Goal: Task Accomplishment & Management: Manage account settings

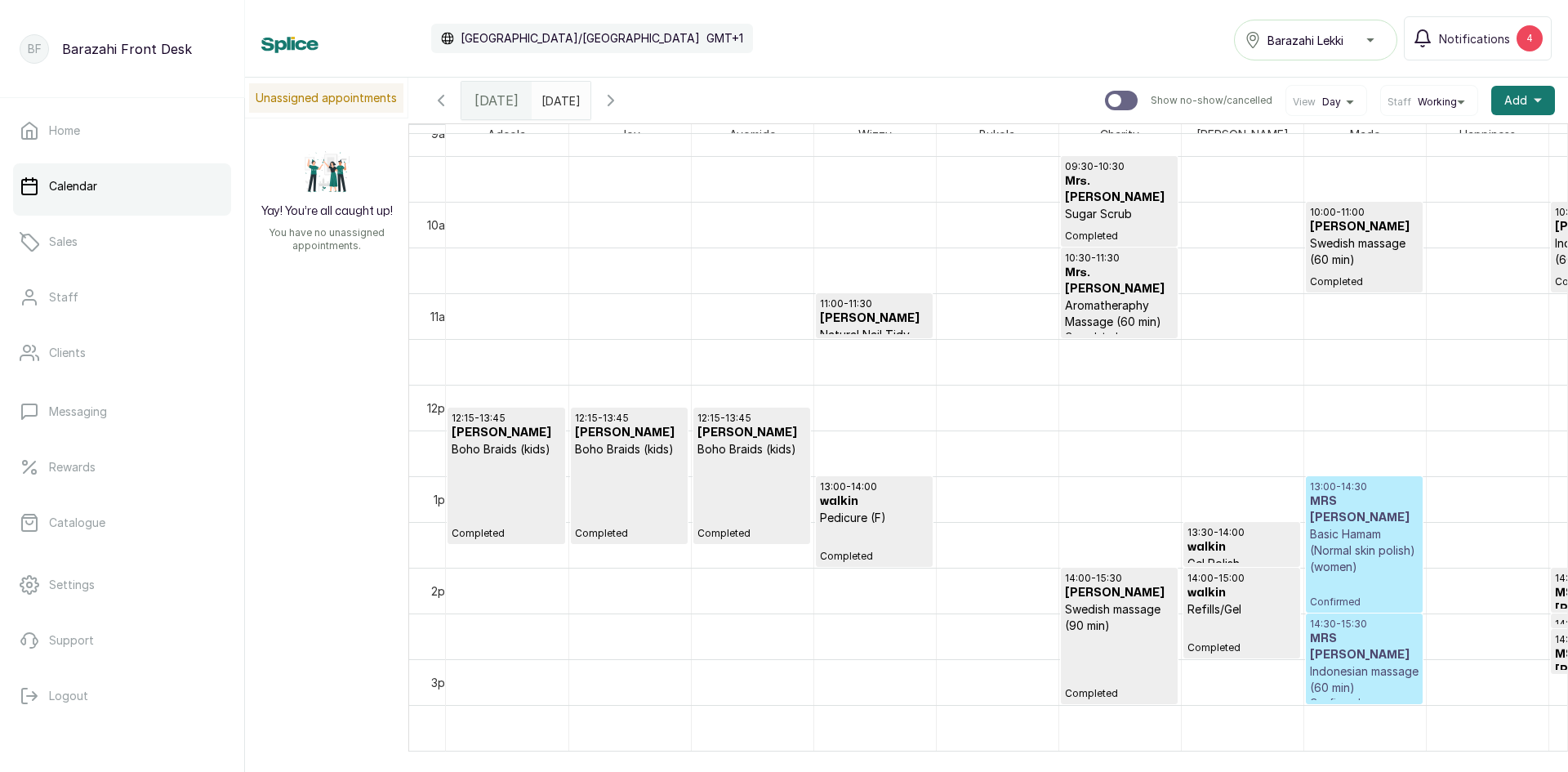
scroll to position [795, 0]
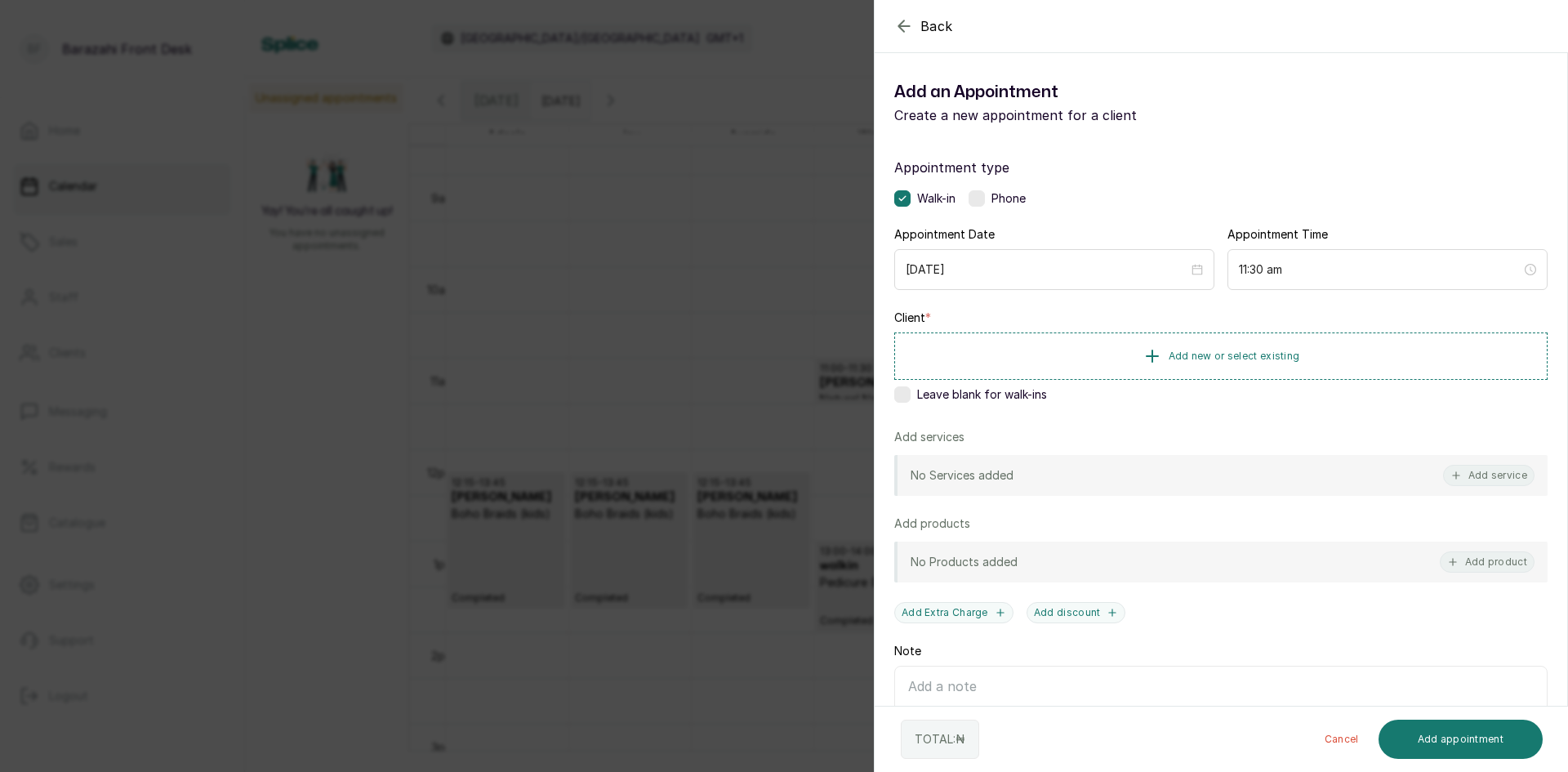
click at [899, 20] on icon "button" at bounding box center [904, 26] width 19 height 19
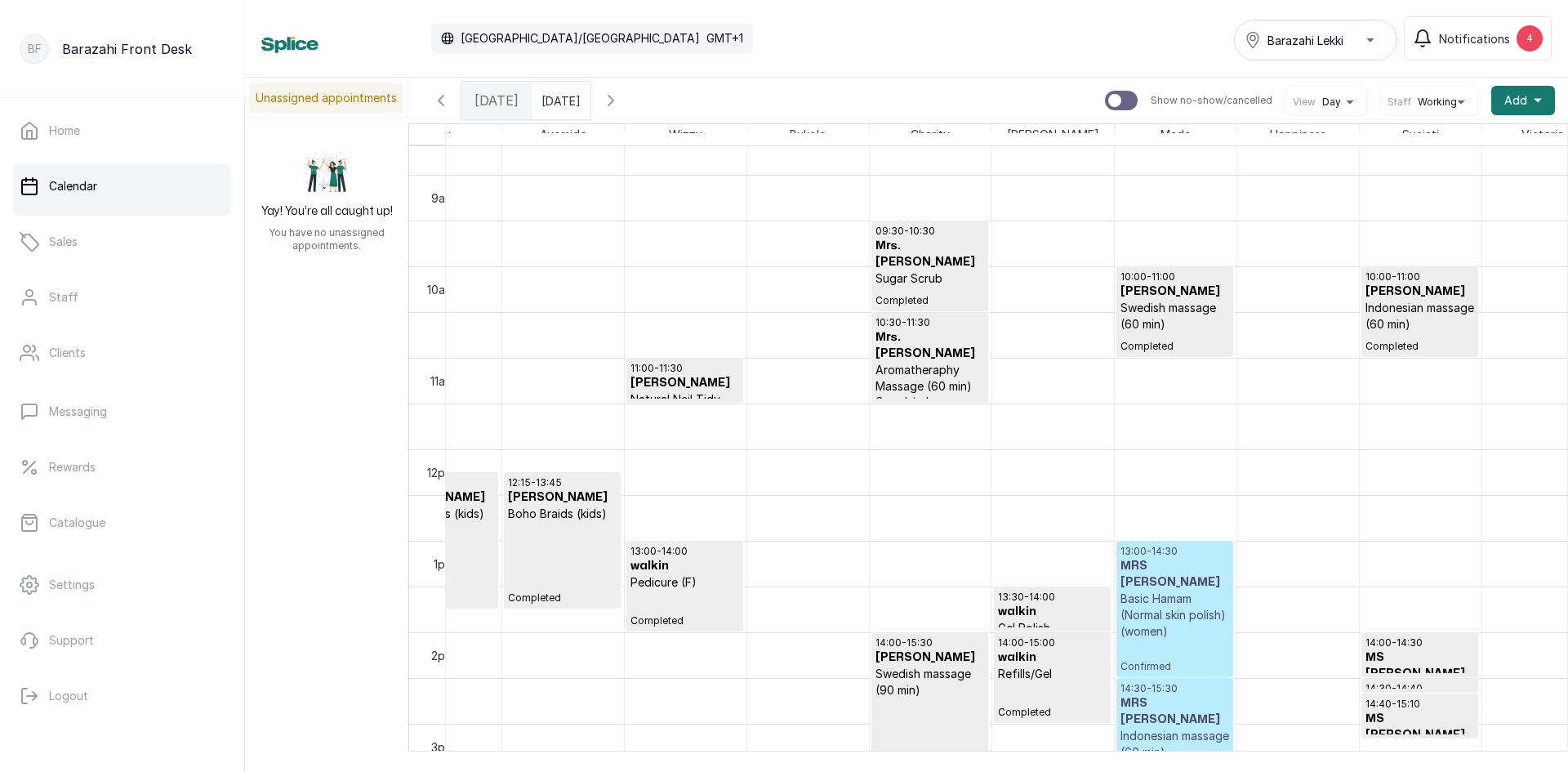
scroll to position [0, 457]
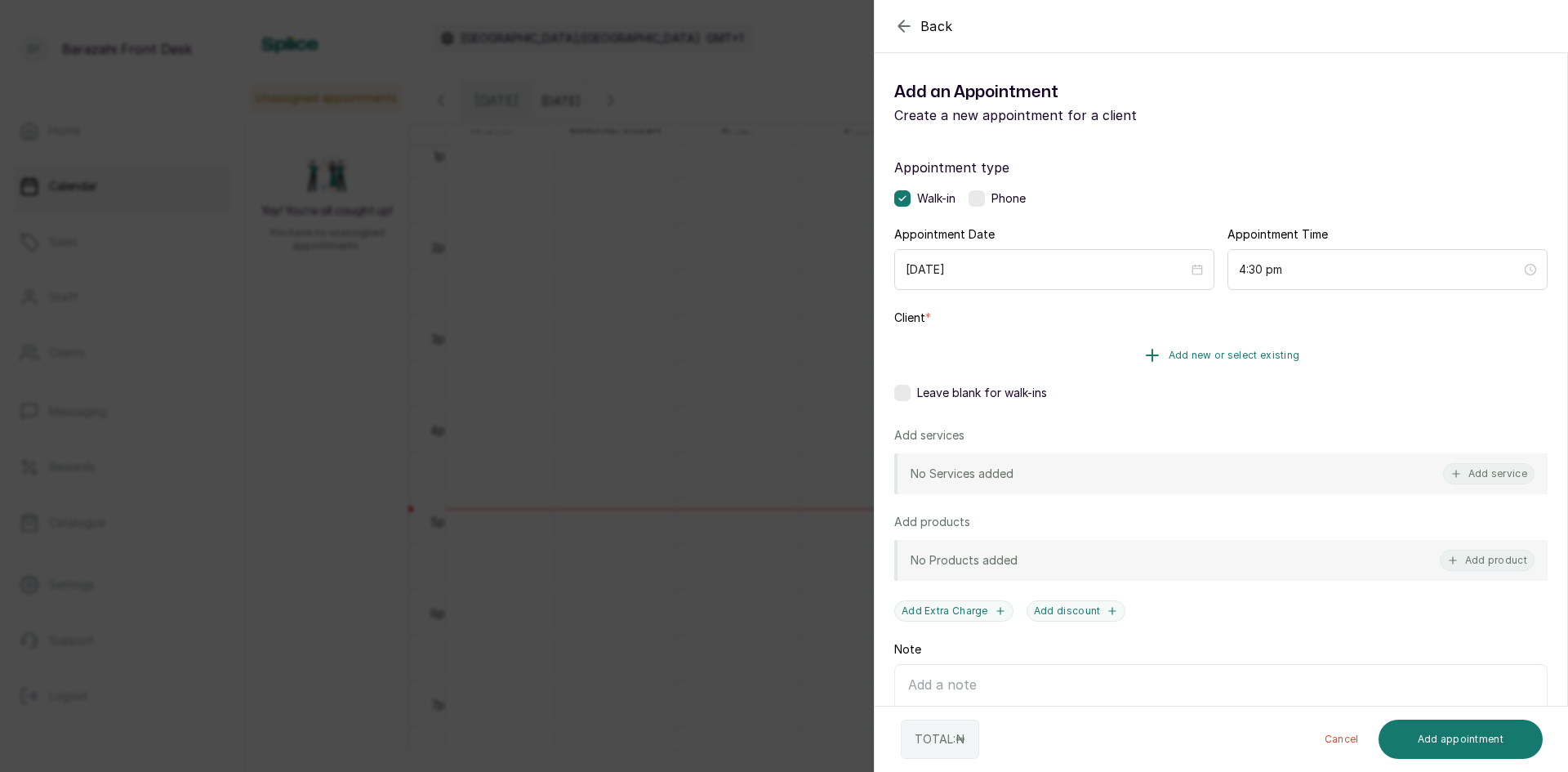
click at [1190, 354] on span "Add new or select existing" at bounding box center [1234, 355] width 132 height 13
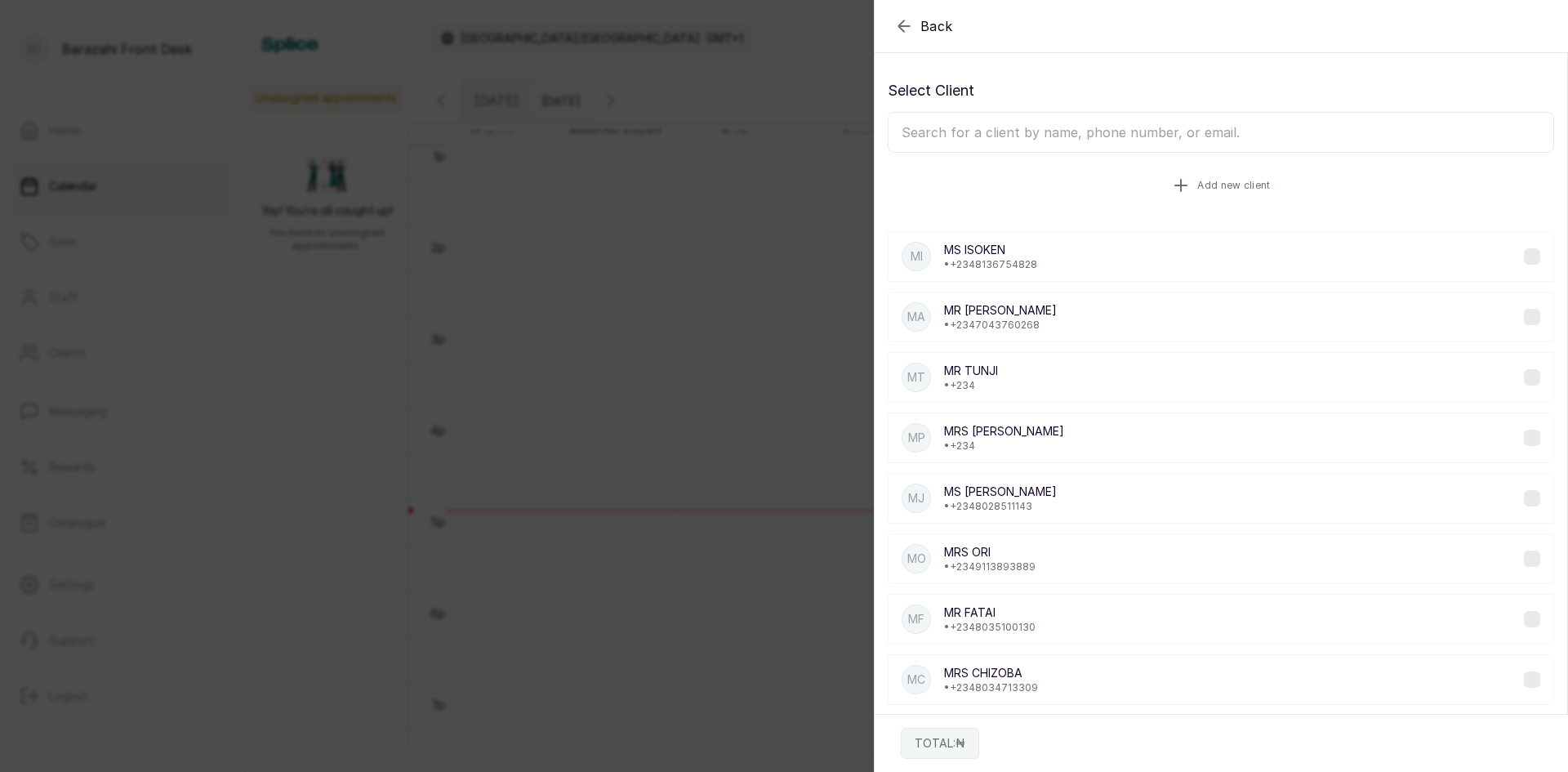
click at [1224, 185] on span "Add new client" at bounding box center [1234, 185] width 73 height 13
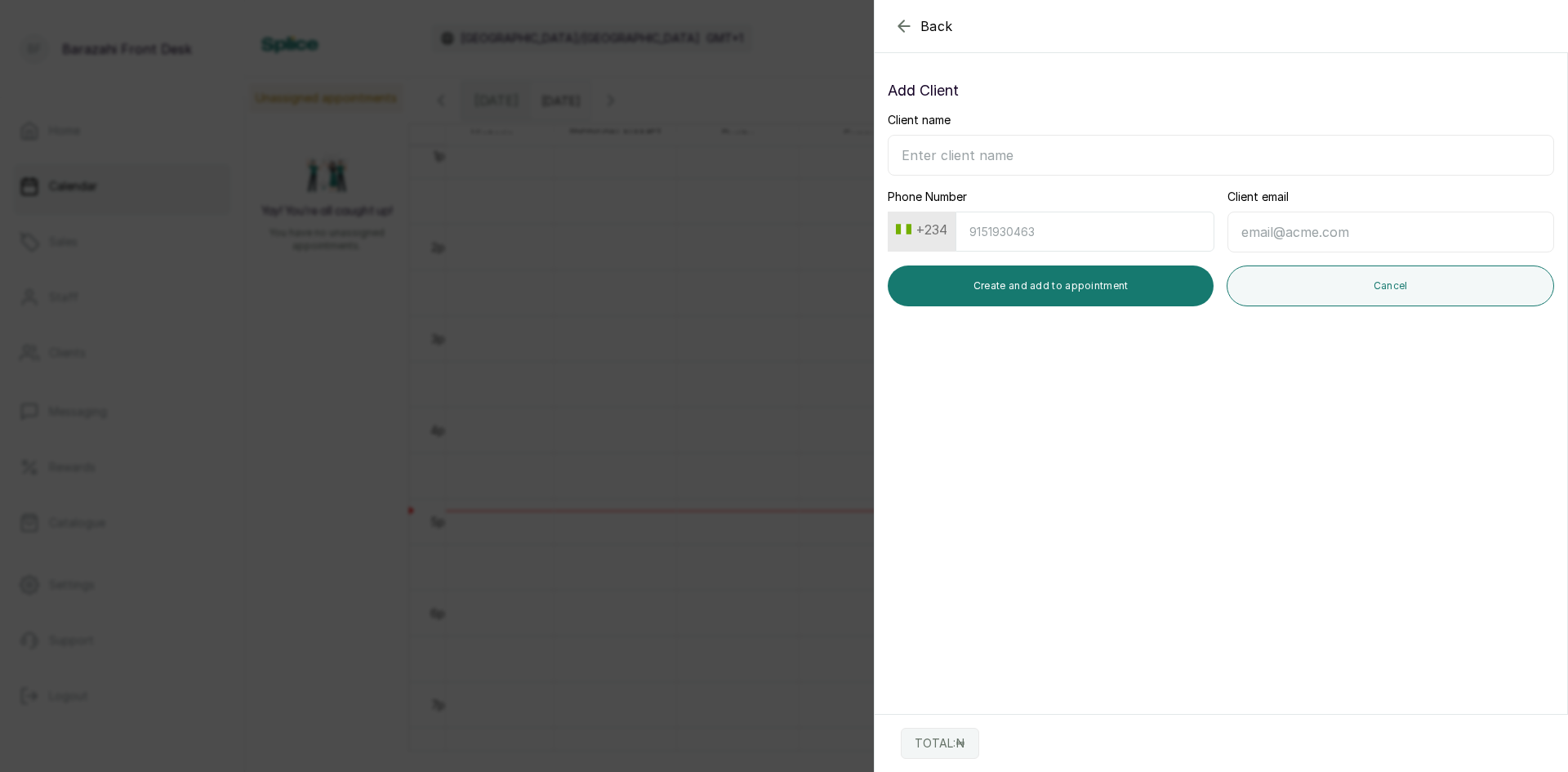
click at [1070, 155] on input "Client name" at bounding box center [1221, 154] width 666 height 41
type input "[PERSON_NAME]"
click at [1072, 238] on input "Phone Number" at bounding box center [1085, 232] width 259 height 40
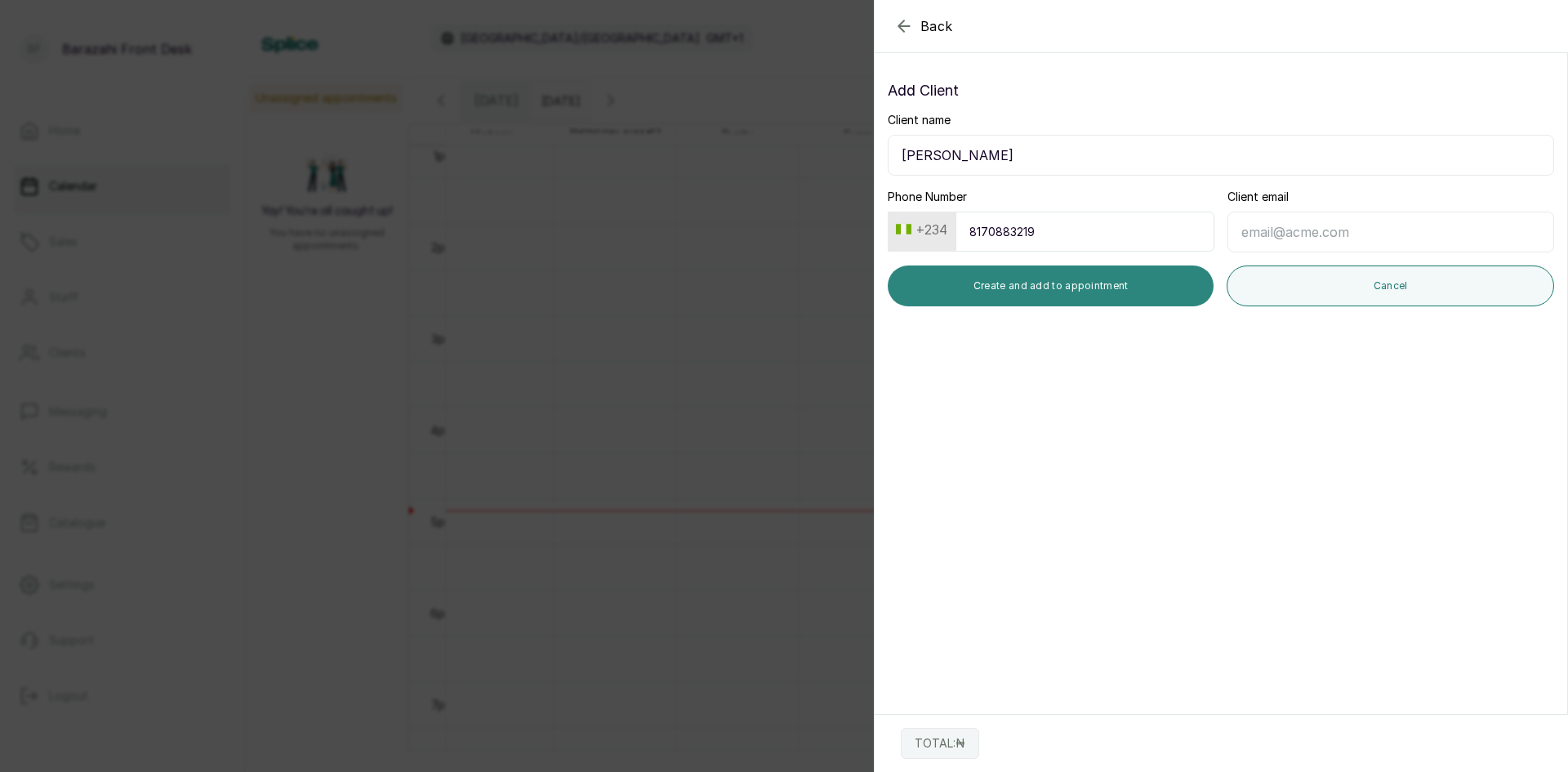
type input "8170883219"
click at [1070, 290] on button "Create and add to appointment" at bounding box center [1051, 286] width 326 height 41
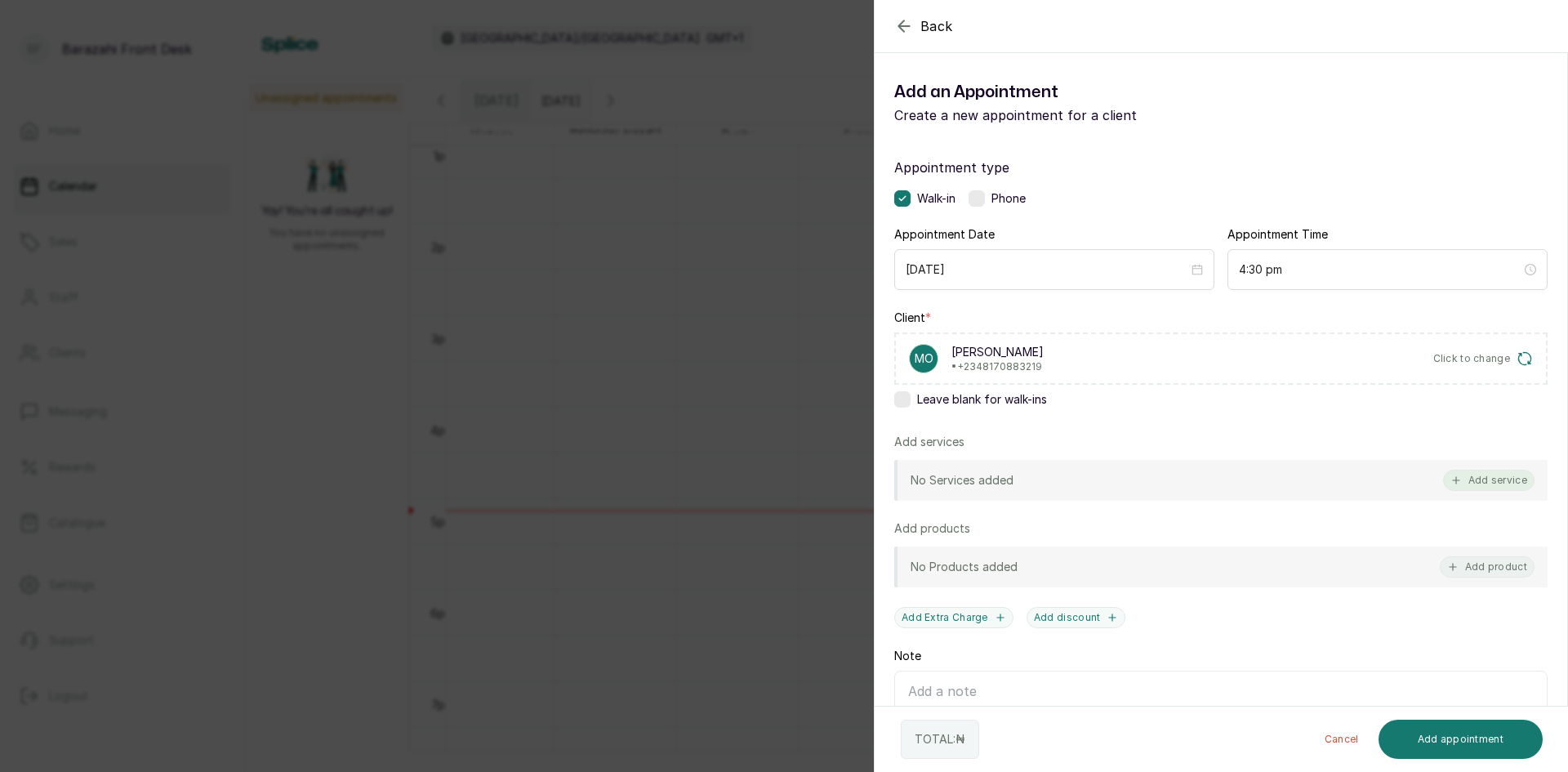
click at [1479, 478] on button "Add service" at bounding box center [1489, 480] width 91 height 21
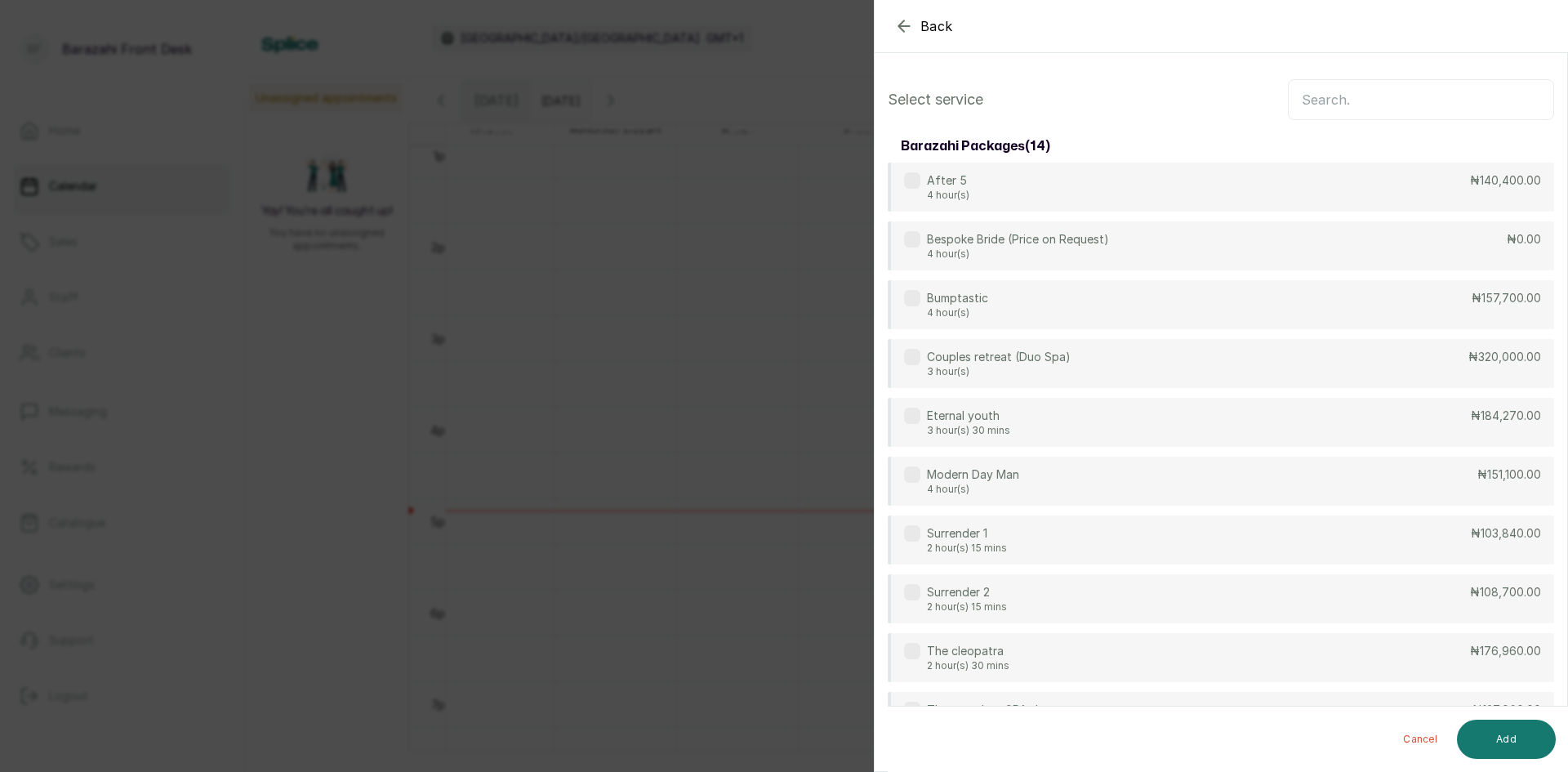
click at [1313, 111] on input "text" at bounding box center [1421, 100] width 266 height 41
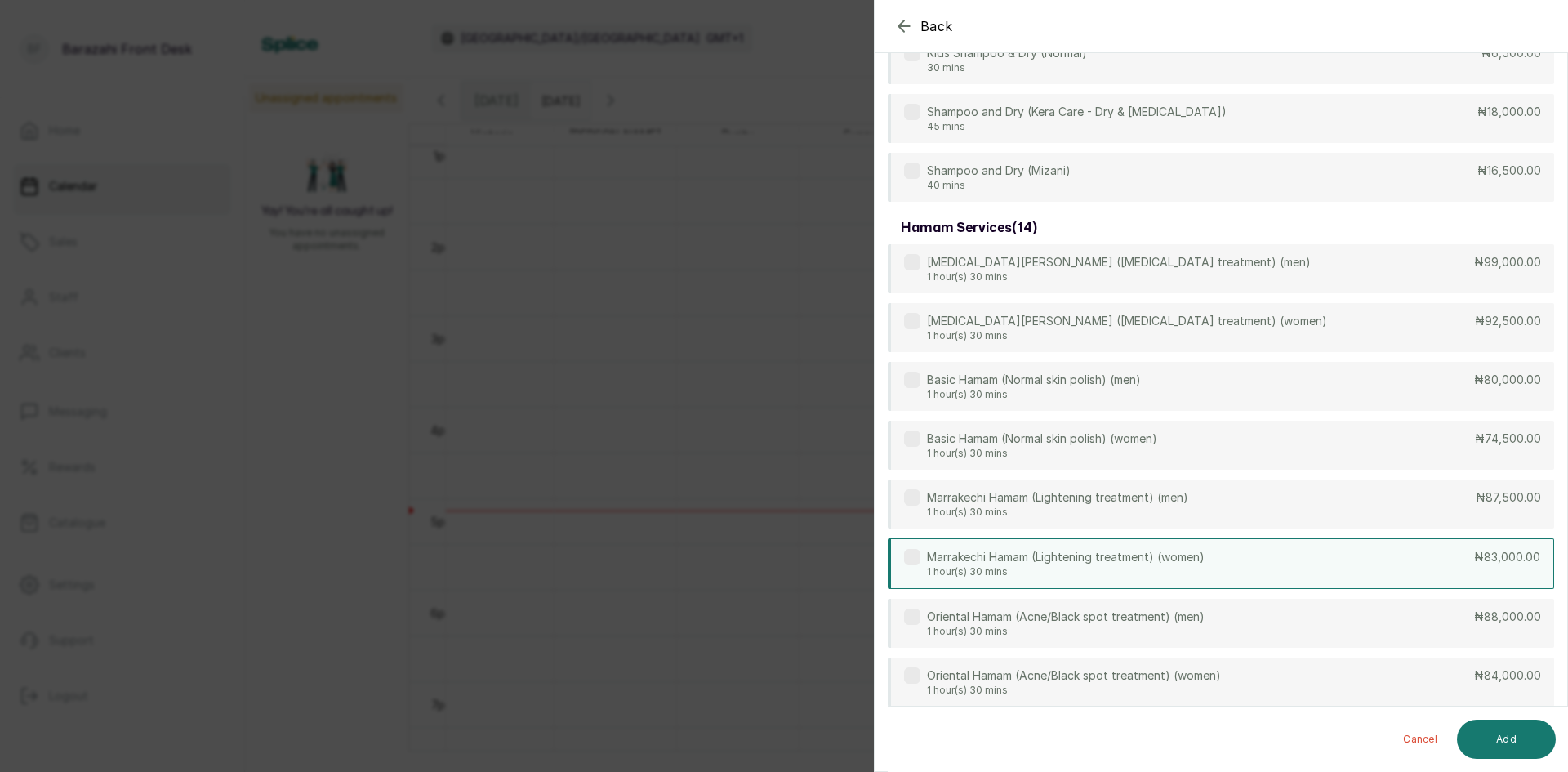
type input "HAM"
click at [1234, 558] on div "Marrakechi Hamam (Lightening treatment) (women) 1 hour(s) 30 mins ₦83,000.00" at bounding box center [1221, 563] width 666 height 50
click at [1519, 751] on button "Add" at bounding box center [1507, 739] width 99 height 39
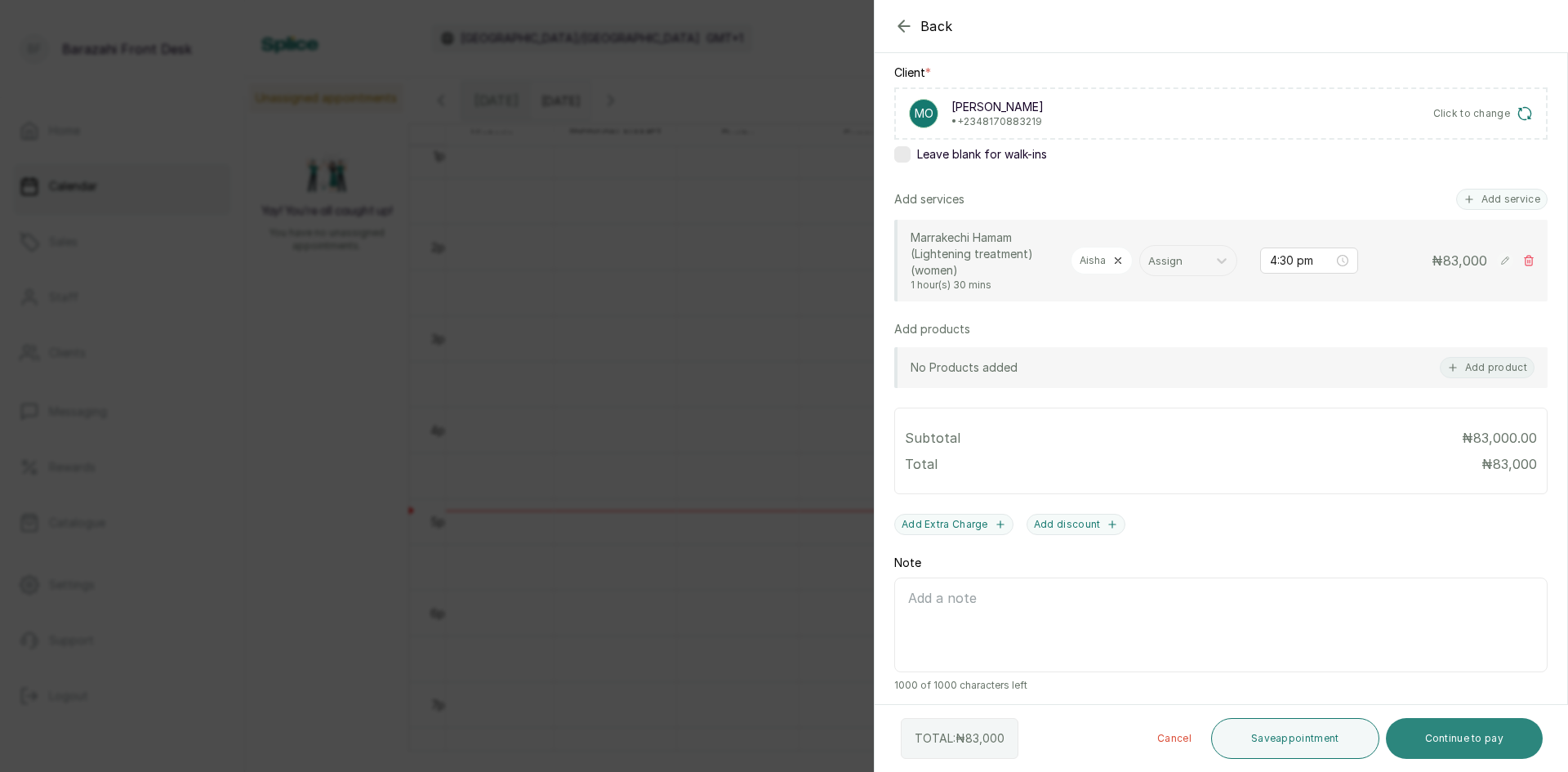
click at [1483, 732] on button "Continue to pay" at bounding box center [1465, 738] width 158 height 41
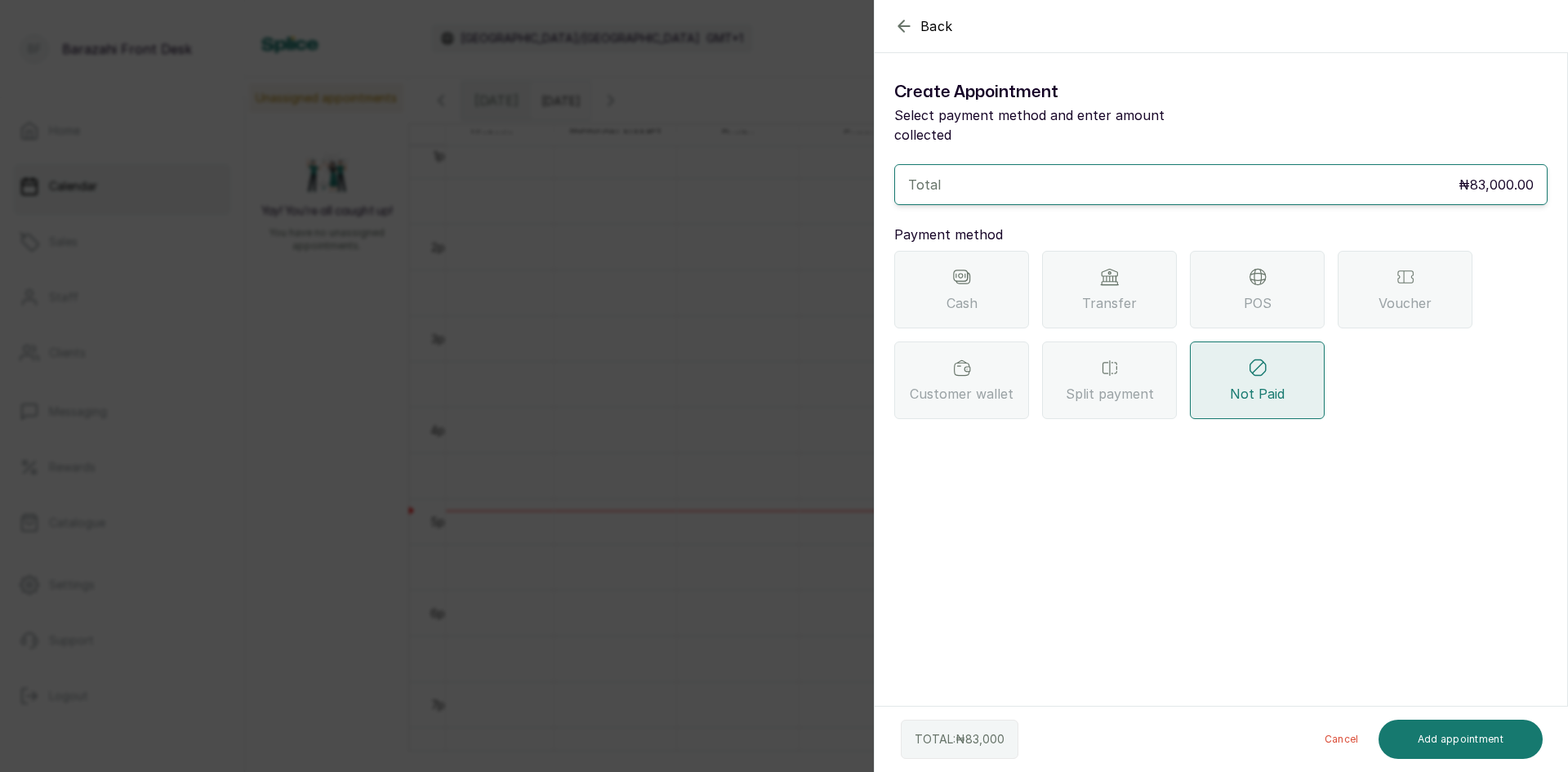
click at [1267, 293] on span "POS" at bounding box center [1257, 302] width 27 height 19
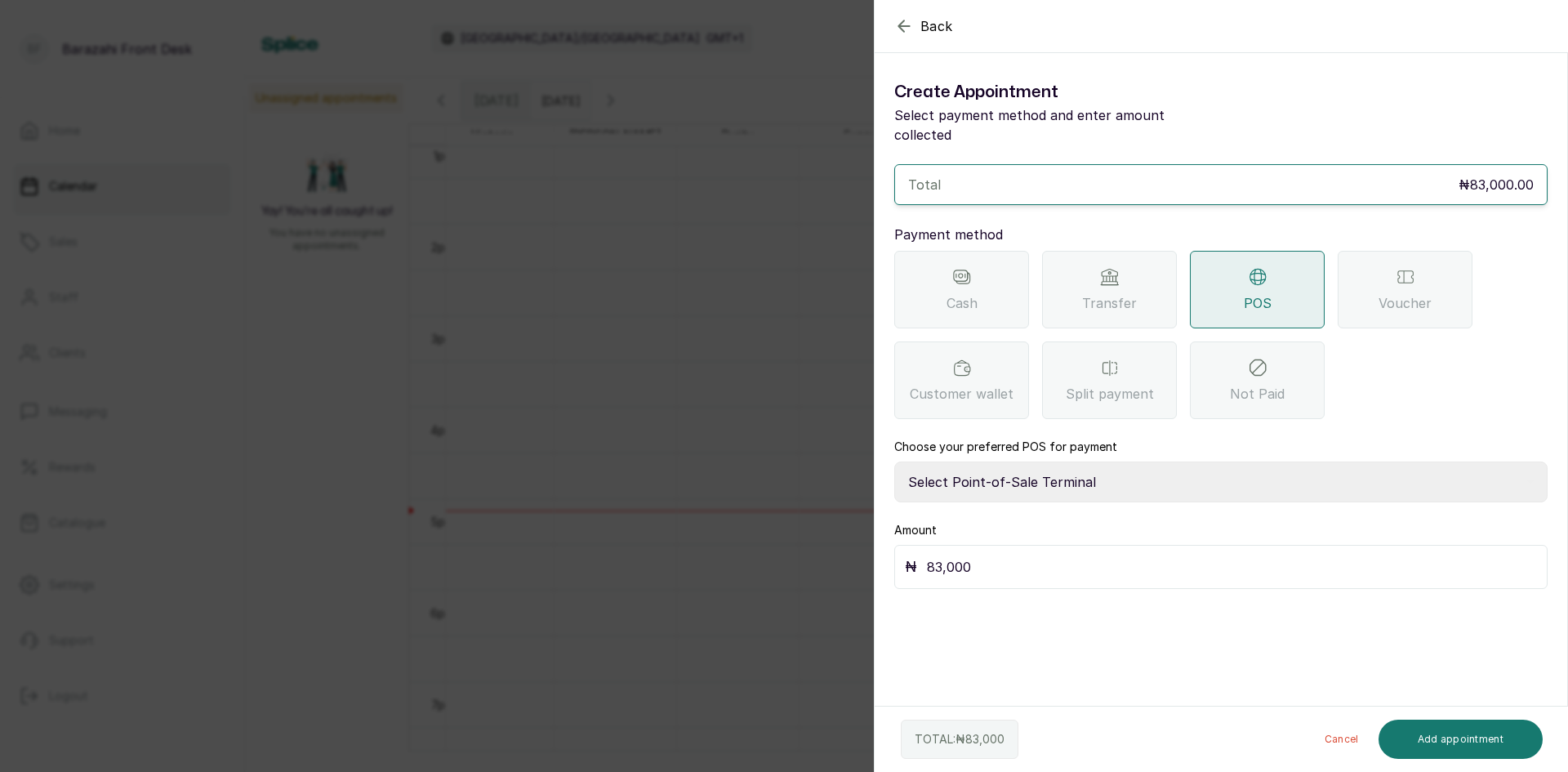
click at [1105, 464] on select "Select Point-of-Sale Terminal [GEOGRAPHIC_DATA] POS Paystack-Titan Access POS A…" at bounding box center [1221, 481] width 653 height 41
select select "167b6f8a-d5d1-4786-a93b-04c747e16f1a"
click at [895, 461] on select "Select Point-of-Sale Terminal [GEOGRAPHIC_DATA] POS Paystack-Titan Access POS A…" at bounding box center [1221, 481] width 653 height 41
click at [1450, 735] on button "Add appointment" at bounding box center [1461, 739] width 165 height 39
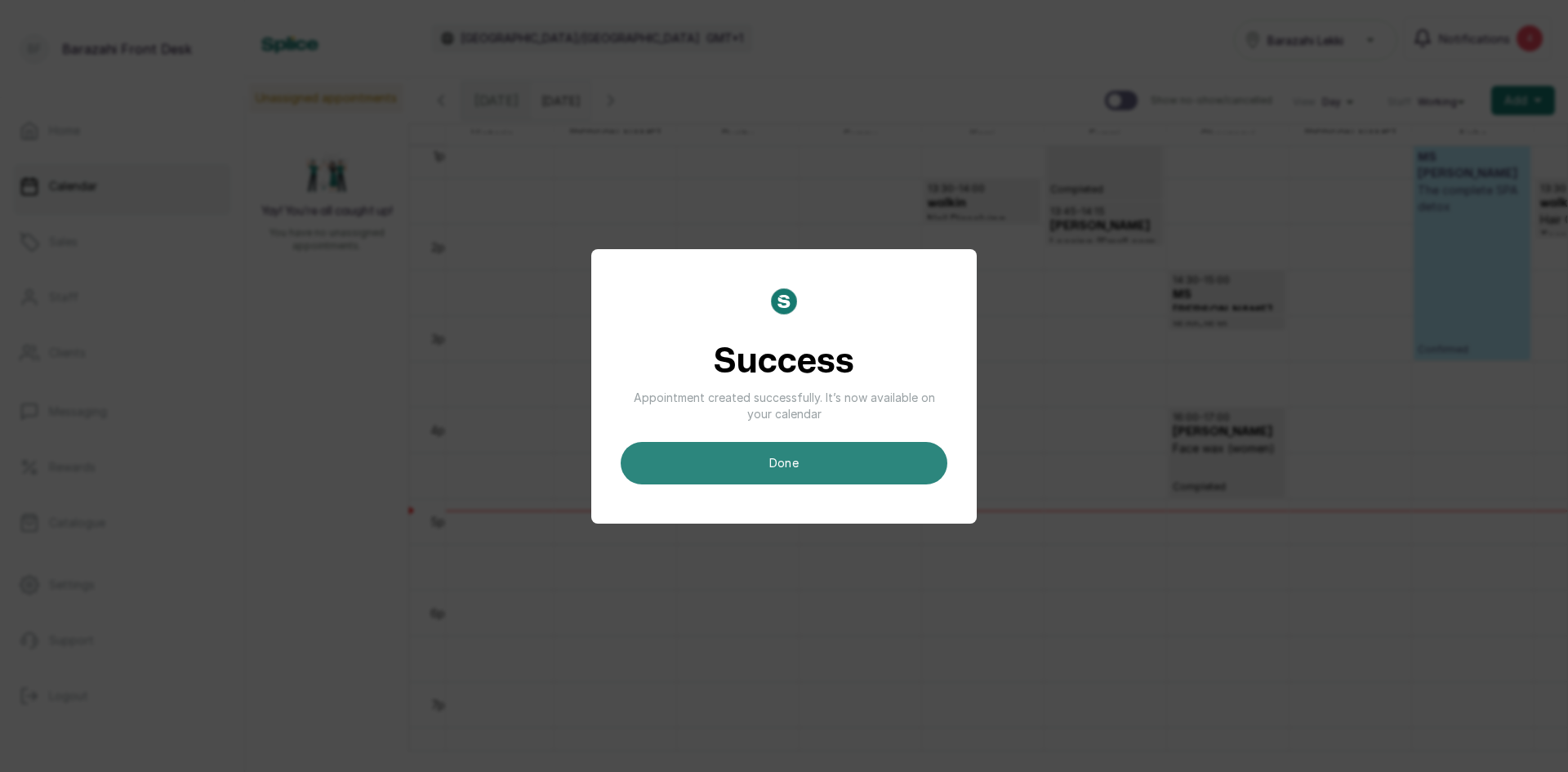
click at [666, 452] on button "done" at bounding box center [784, 463] width 327 height 42
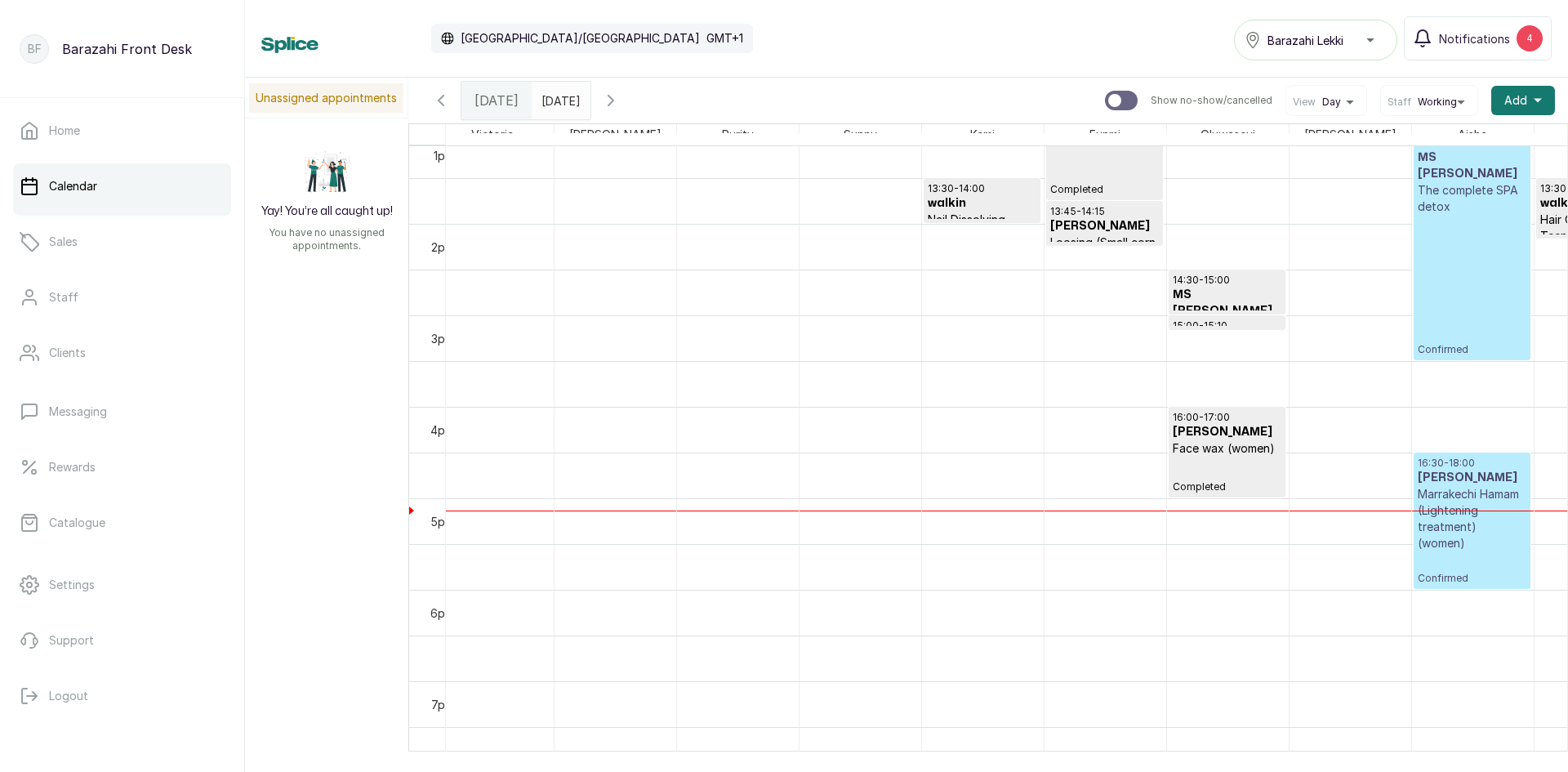
click at [1477, 558] on div "13:00 - 15:30 MS [PERSON_NAME] The complete SPA detox Confirmed 16:30 - 18:00 M…" at bounding box center [1473, 40] width 122 height 2195
click at [1475, 523] on p "Marrakechi Hamam (Lightening treatment) (women)" at bounding box center [1472, 519] width 109 height 66
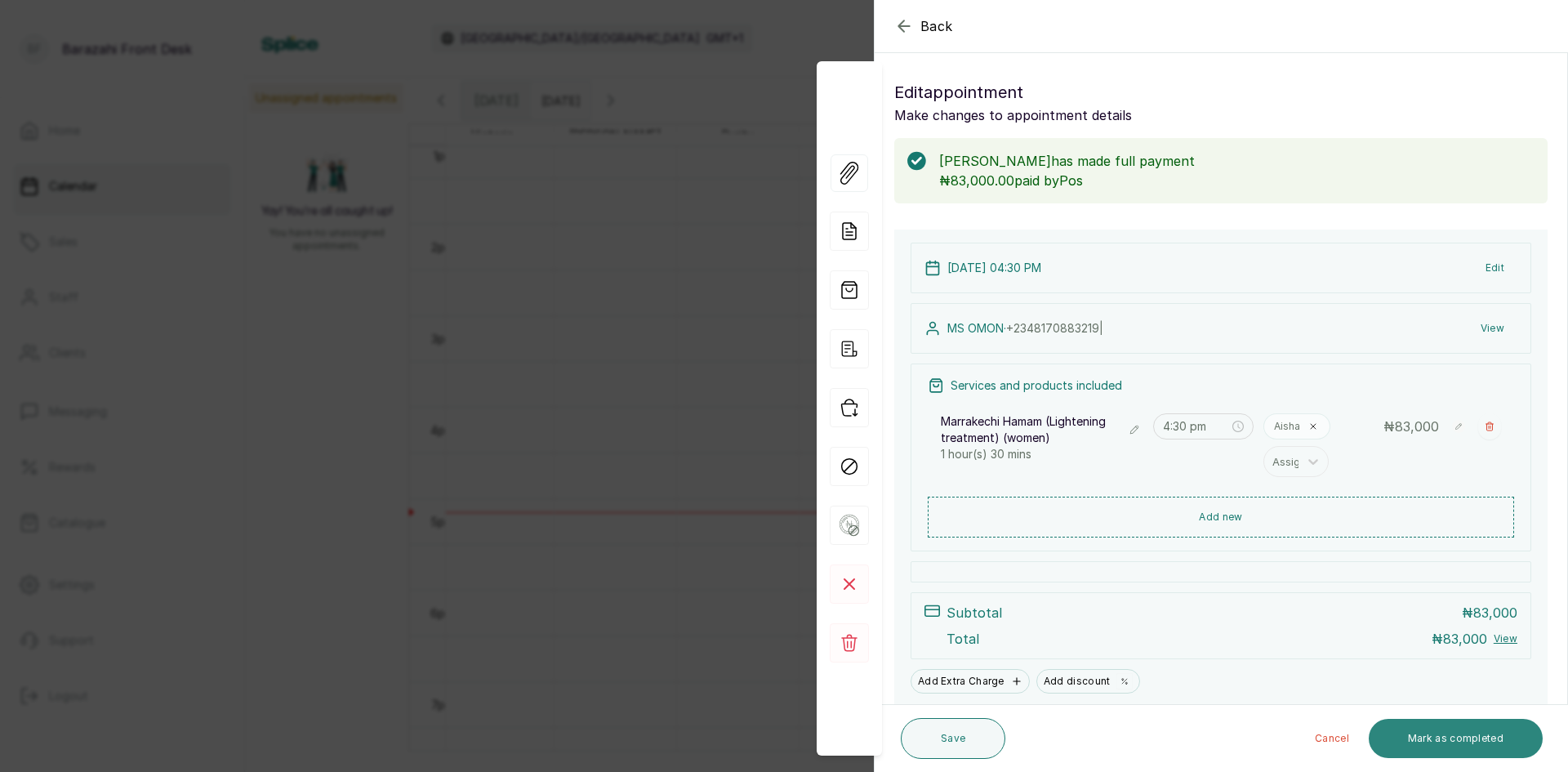
click at [1444, 749] on button "Mark as completed" at bounding box center [1456, 738] width 174 height 39
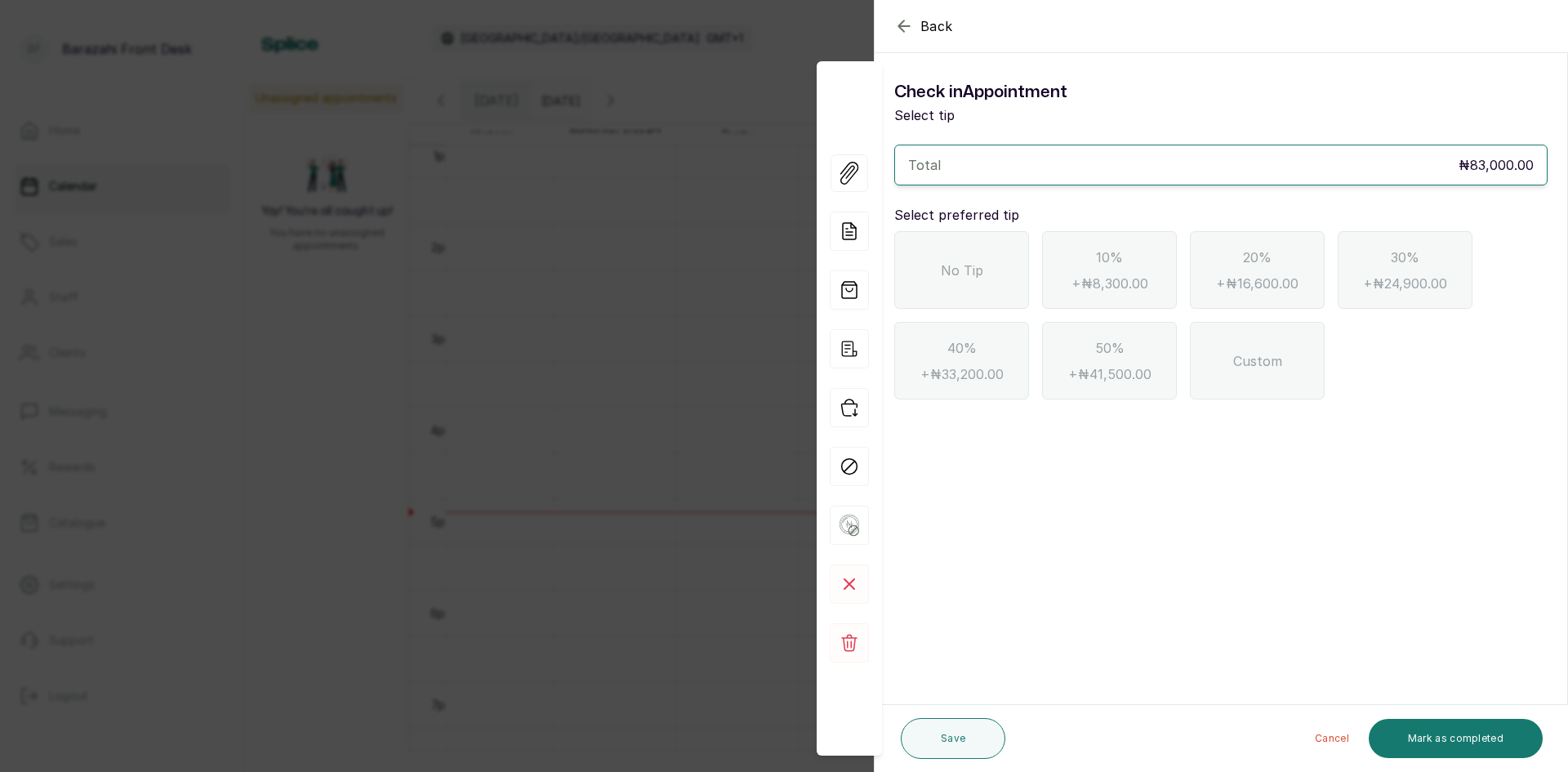
click at [998, 266] on div "No Tip" at bounding box center [961, 270] width 134 height 78
click at [1408, 726] on button "Mark as completed" at bounding box center [1456, 738] width 174 height 39
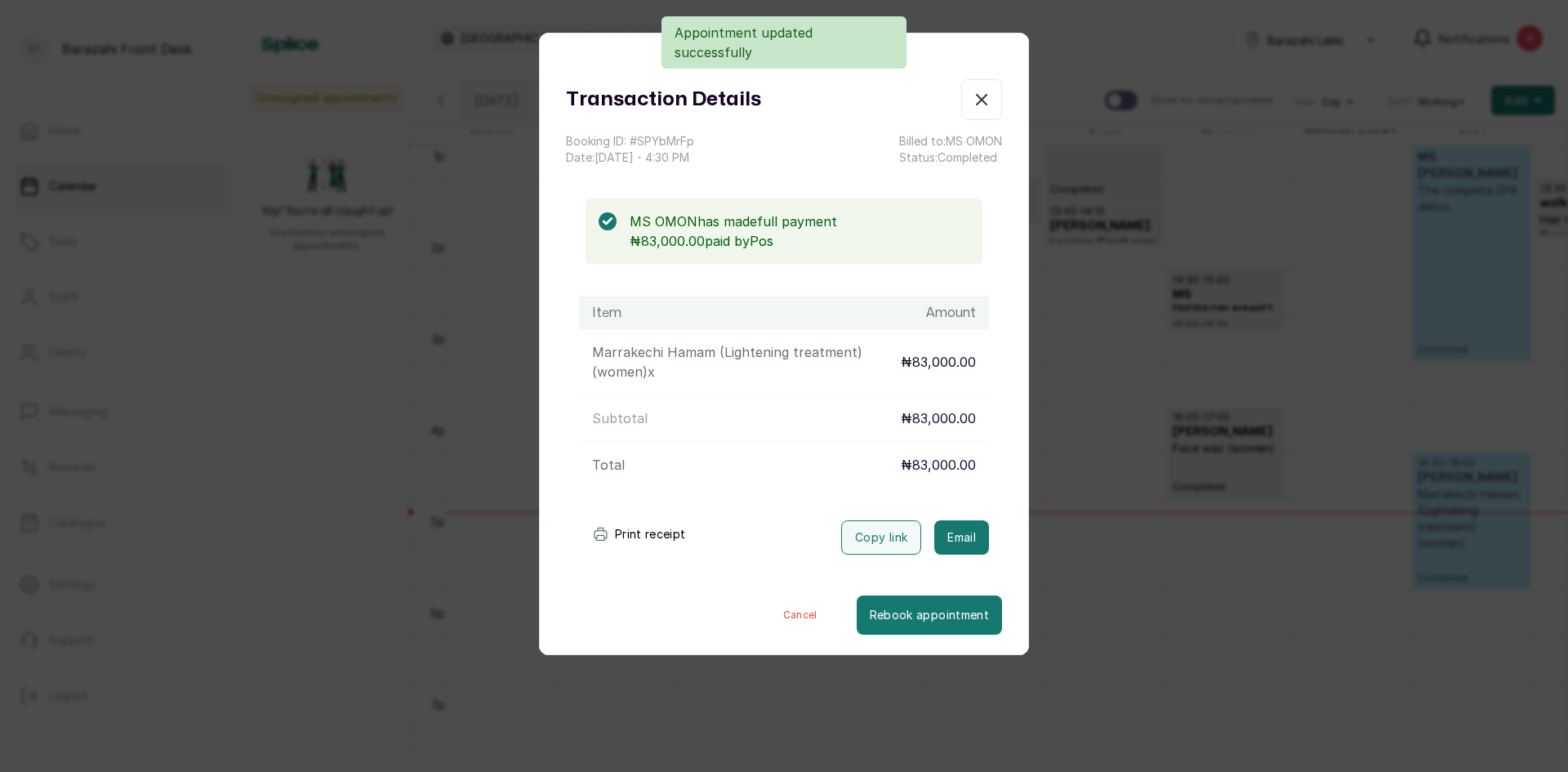
click at [967, 111] on button "Show no-show/cancelled" at bounding box center [981, 100] width 41 height 41
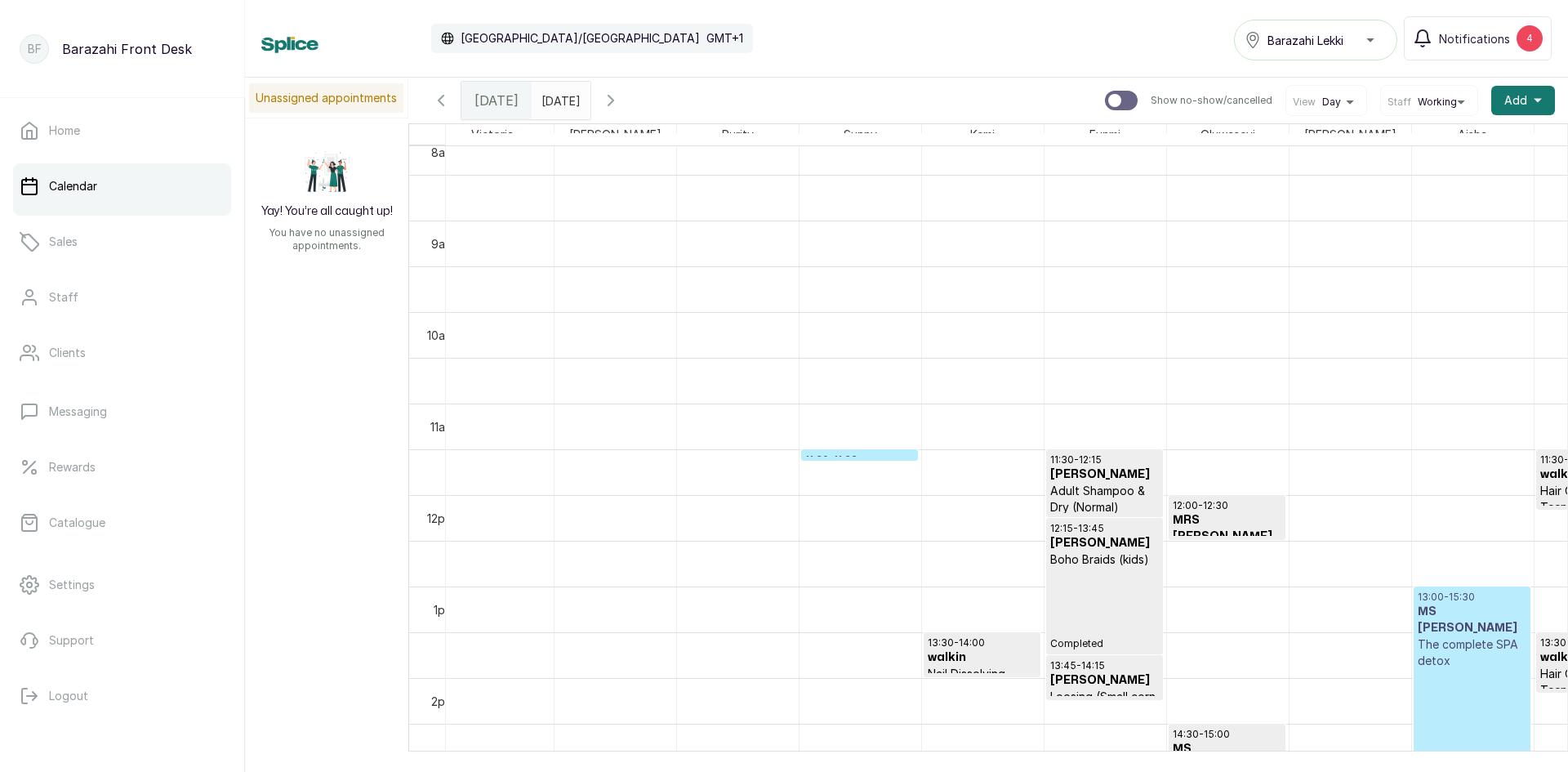
scroll to position [713, 0]
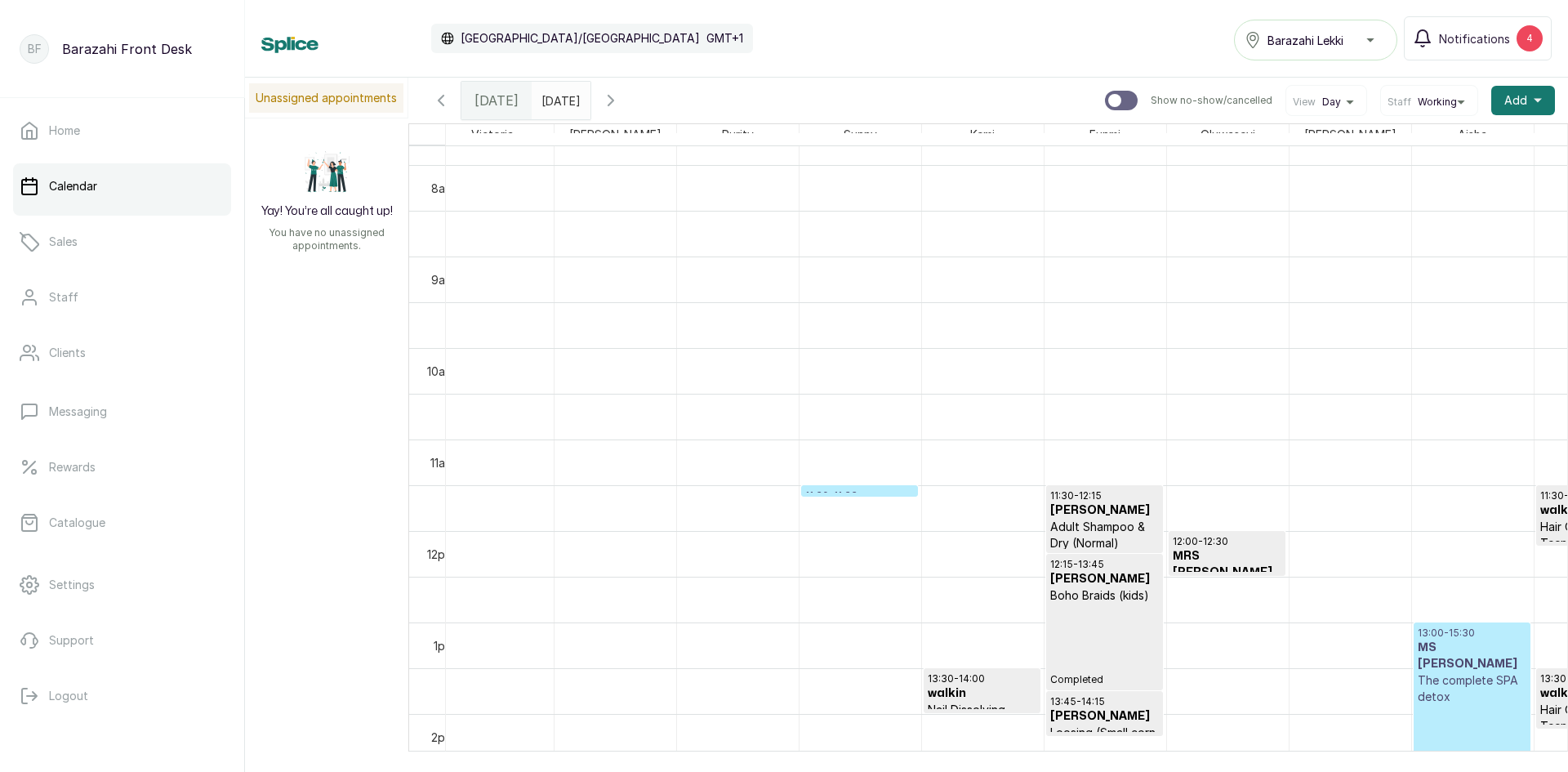
click at [851, 491] on p "11:30 - 11:33" at bounding box center [859, 495] width 109 height 13
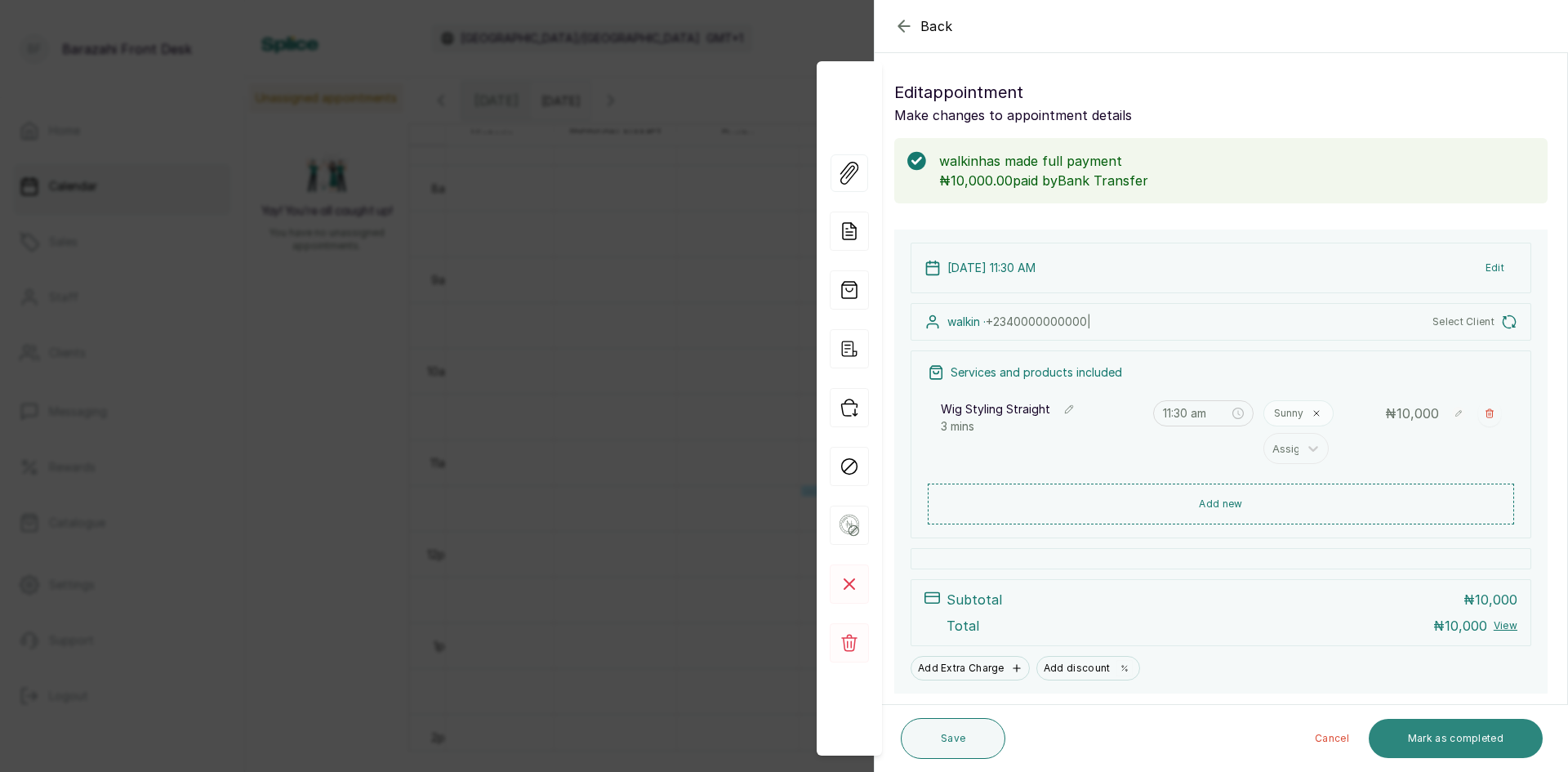
click at [1425, 741] on button "Mark as completed" at bounding box center [1456, 738] width 174 height 39
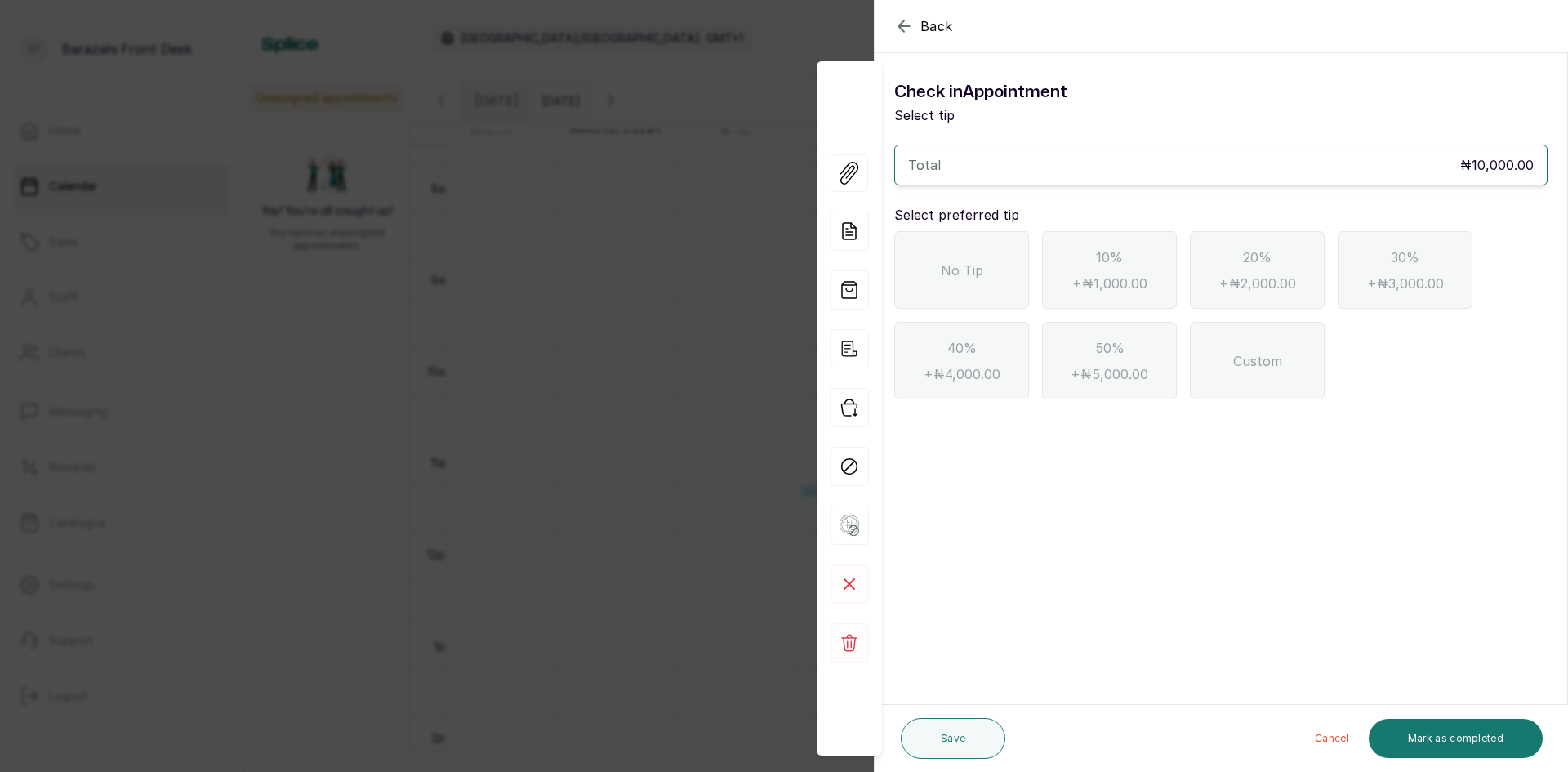
click at [939, 287] on div "No Tip" at bounding box center [961, 270] width 134 height 78
click at [1511, 736] on button "Mark as completed" at bounding box center [1456, 738] width 174 height 39
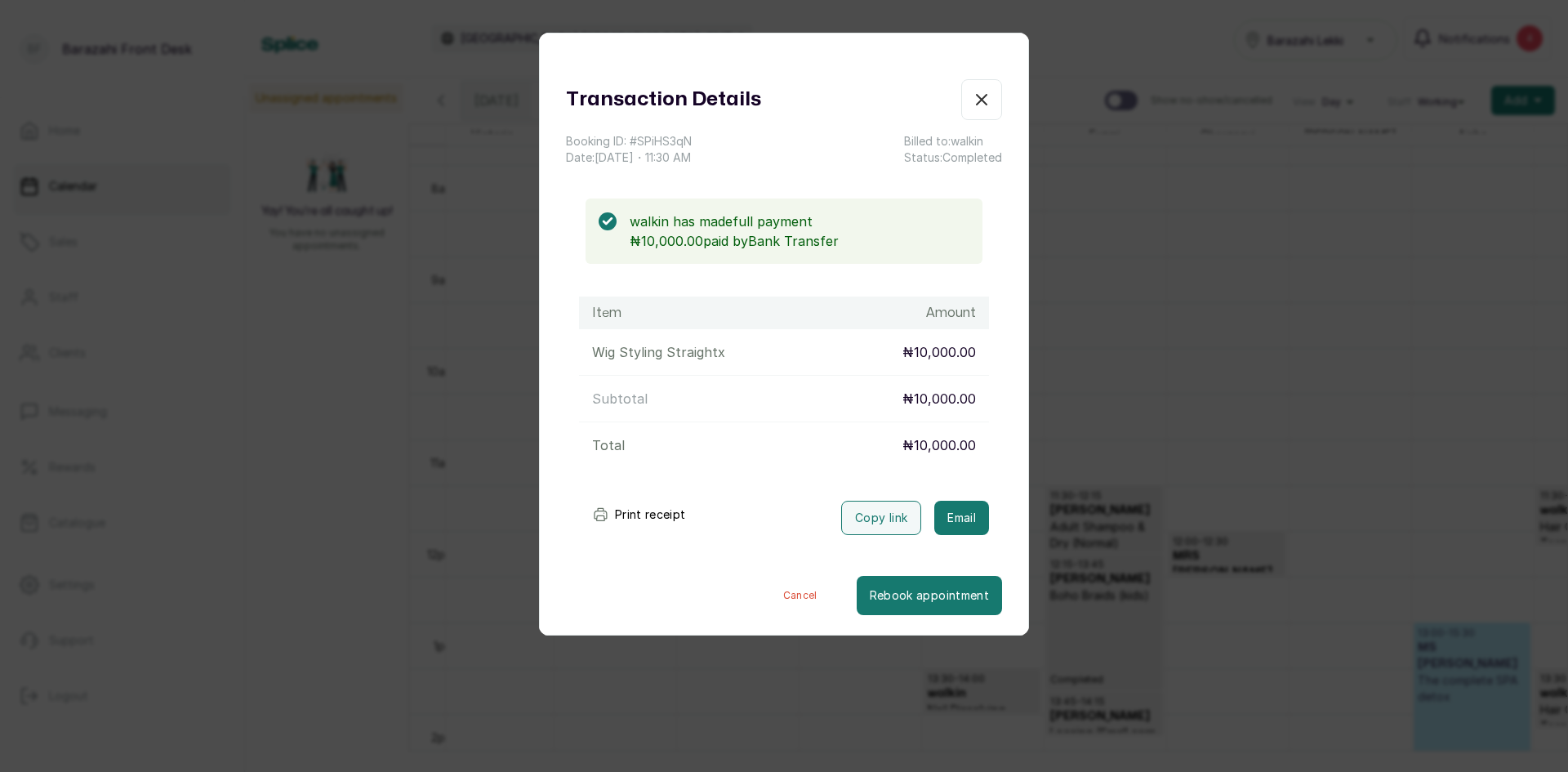
click at [972, 104] on icon "button" at bounding box center [981, 99] width 19 height 19
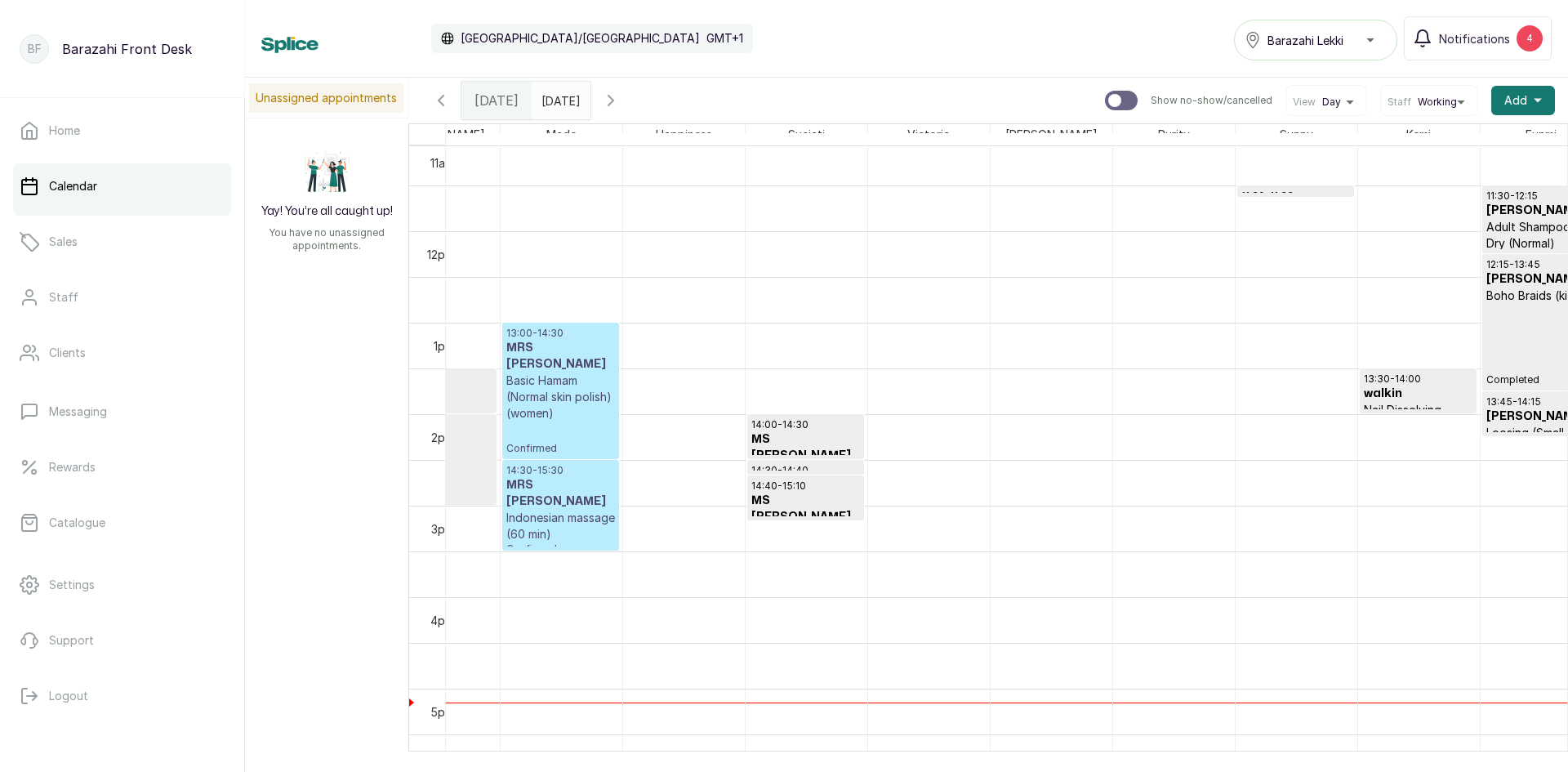
scroll to position [958, 804]
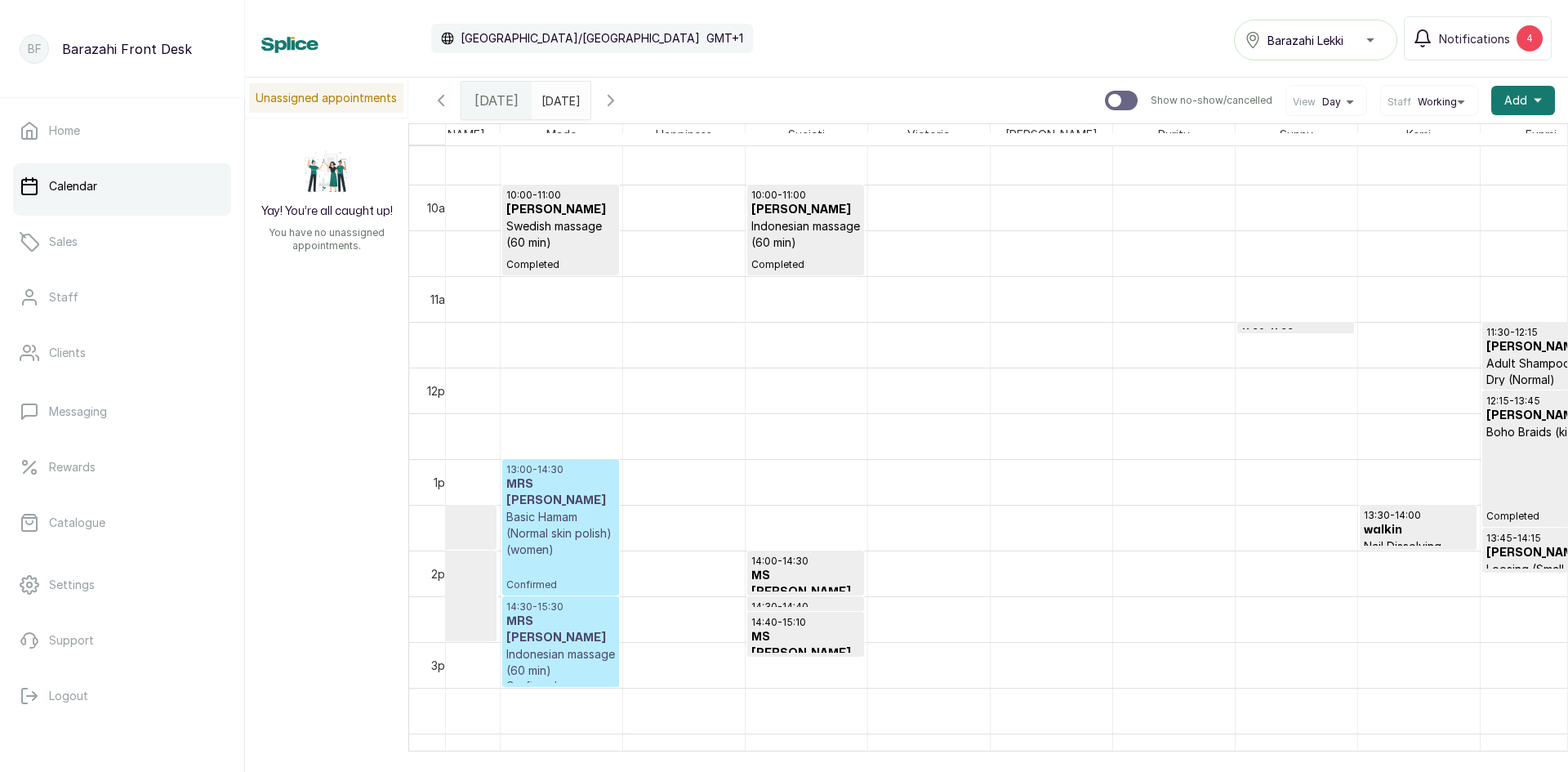
click at [604, 561] on div "10:00 - 11:00 [PERSON_NAME] Swedish massage (60 min) Completed 13:00 - 14:30 MR…" at bounding box center [561, 367] width 122 height 2195
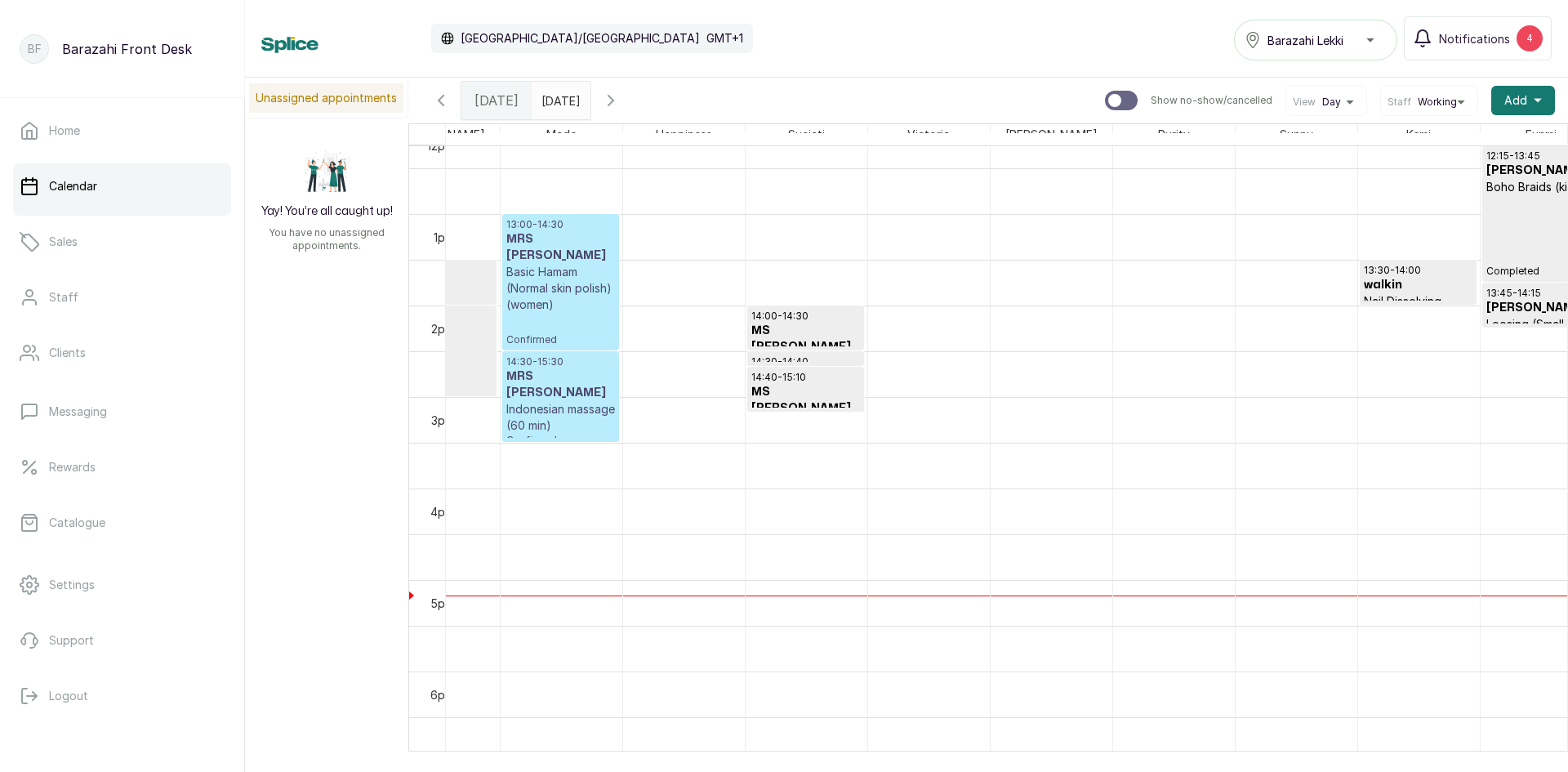
click at [567, 272] on p "Basic Hamam (Normal skin polish) (women)" at bounding box center [560, 289] width 109 height 49
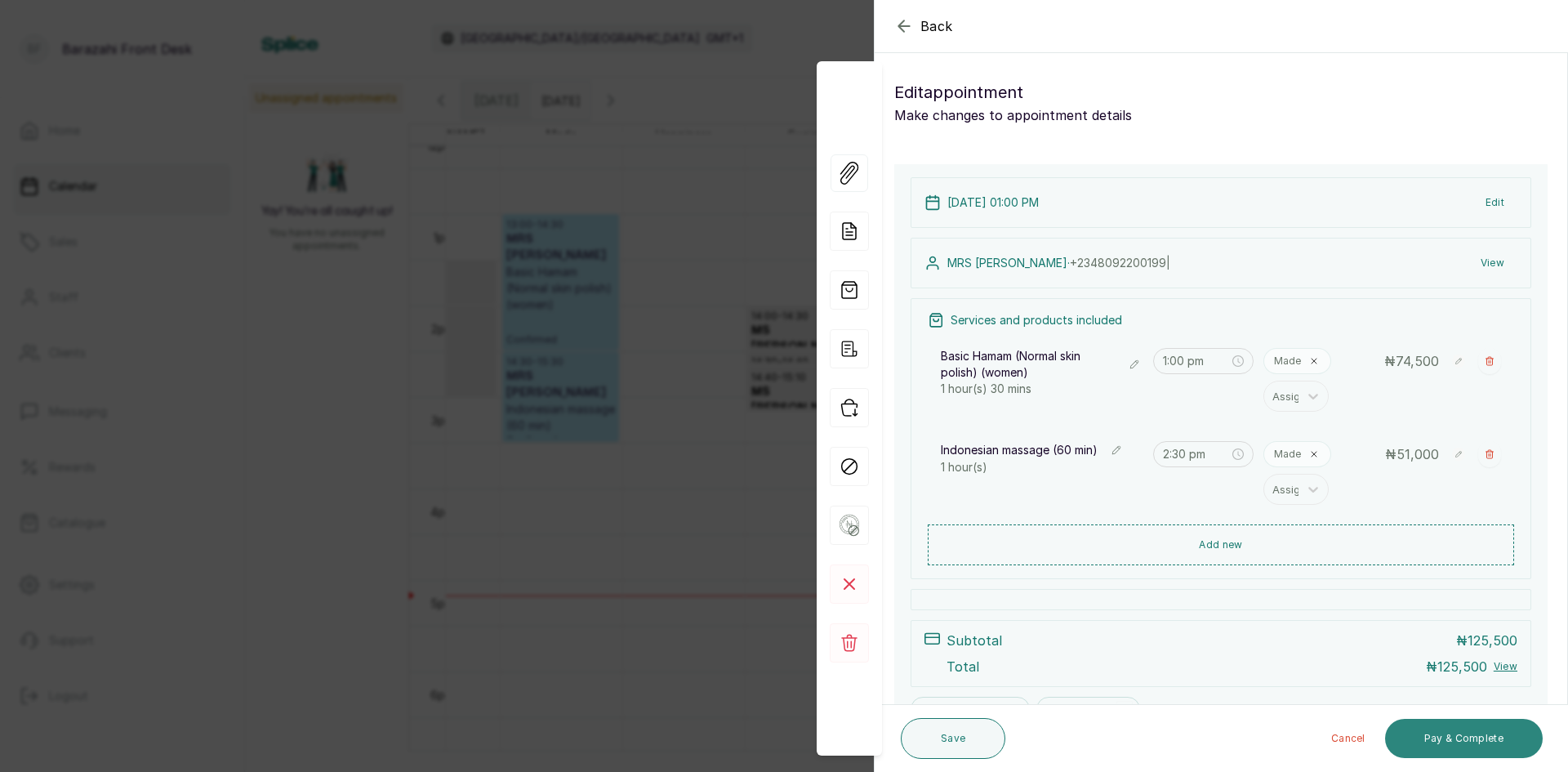
click at [1442, 737] on button "Pay & Complete" at bounding box center [1464, 738] width 158 height 39
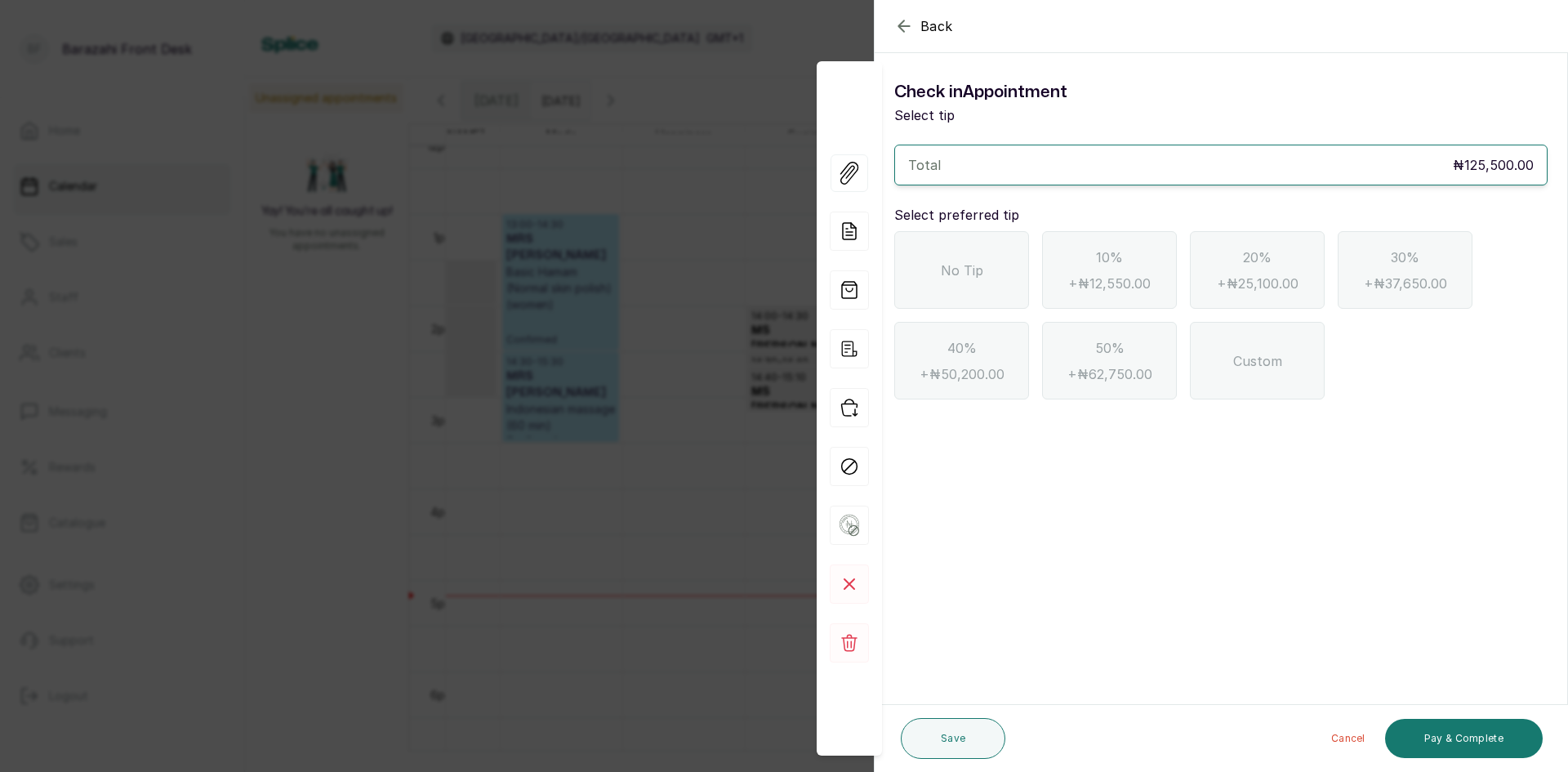
click at [978, 290] on div "No Tip" at bounding box center [961, 270] width 134 height 78
click at [1476, 738] on button "Pay & Complete" at bounding box center [1464, 738] width 158 height 39
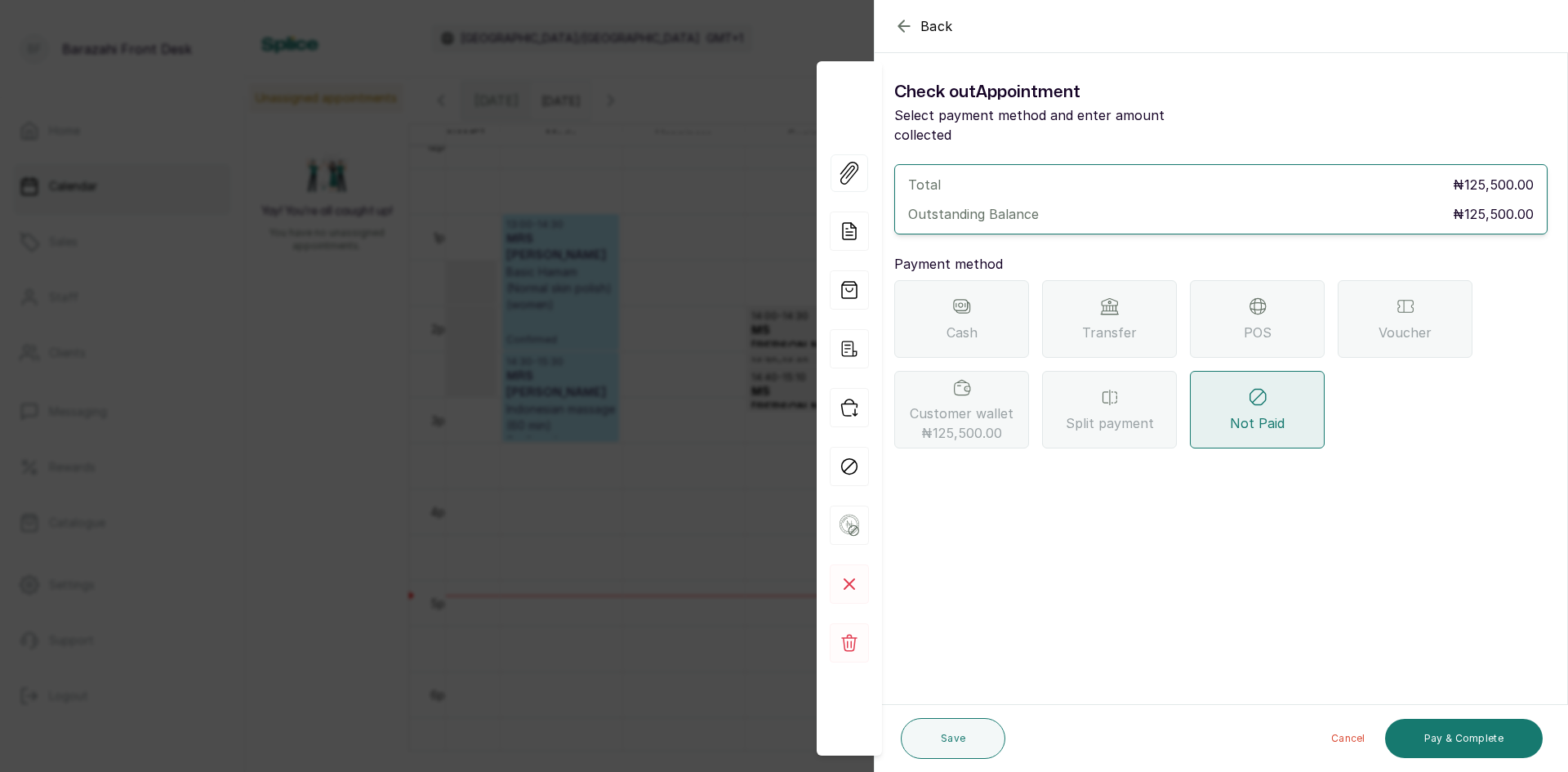
click at [965, 423] on span "₦125,500.00" at bounding box center [961, 432] width 80 height 19
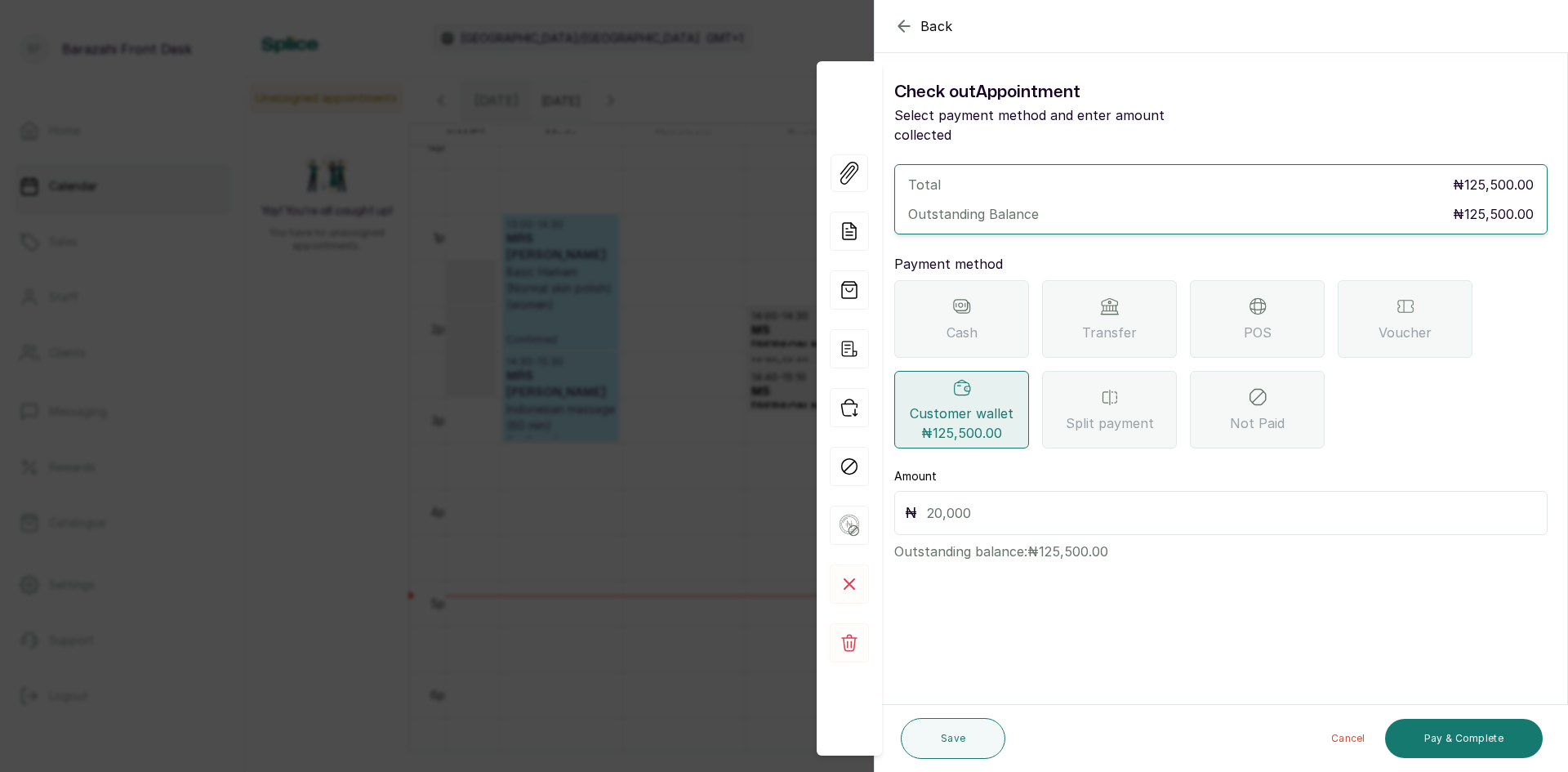
click at [1004, 502] on input "text" at bounding box center [1233, 513] width 610 height 23
type input "125,500"
click at [1432, 743] on button "Pay & Complete" at bounding box center [1464, 738] width 158 height 39
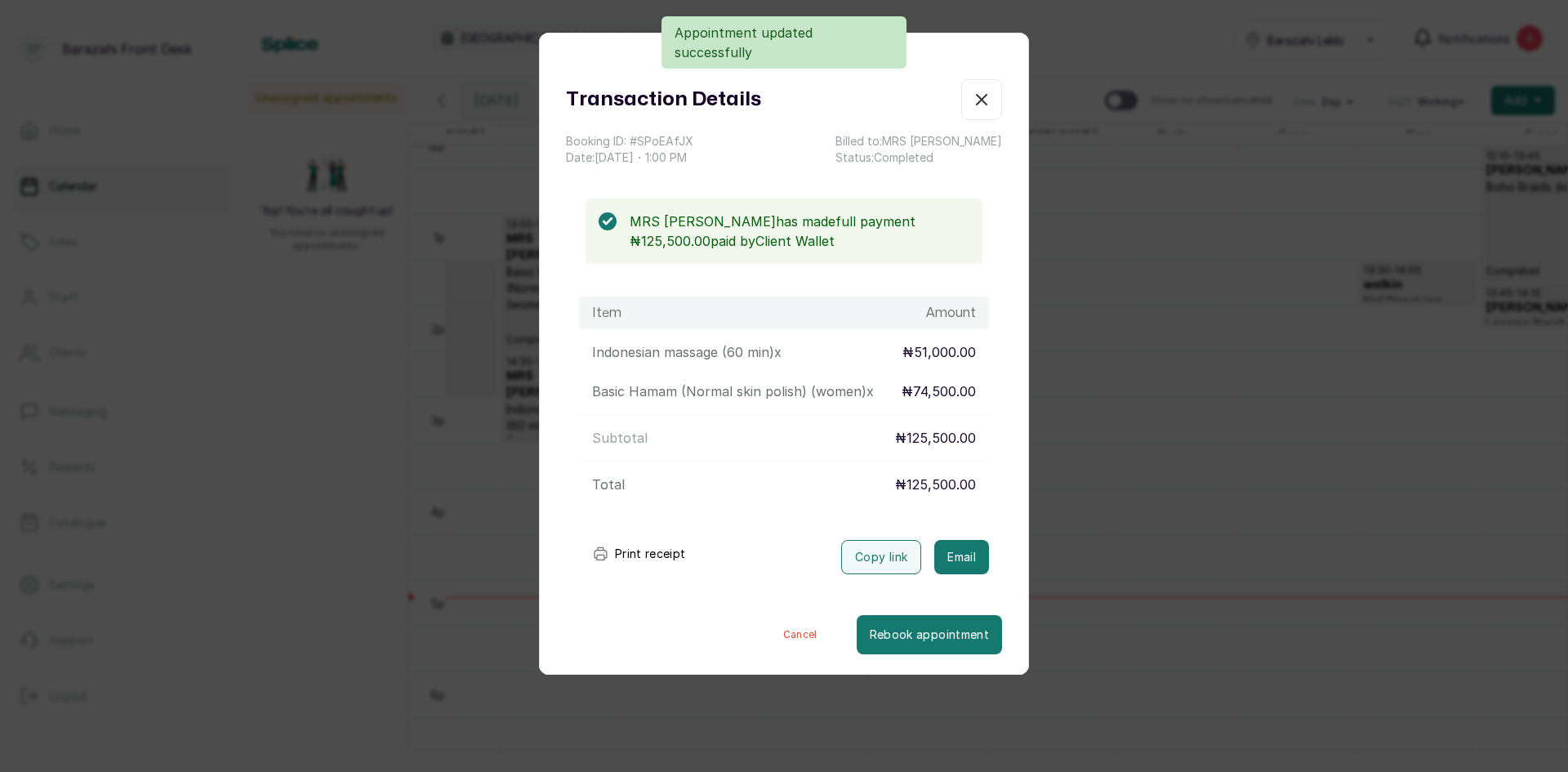
click at [975, 97] on icon "button" at bounding box center [981, 99] width 19 height 19
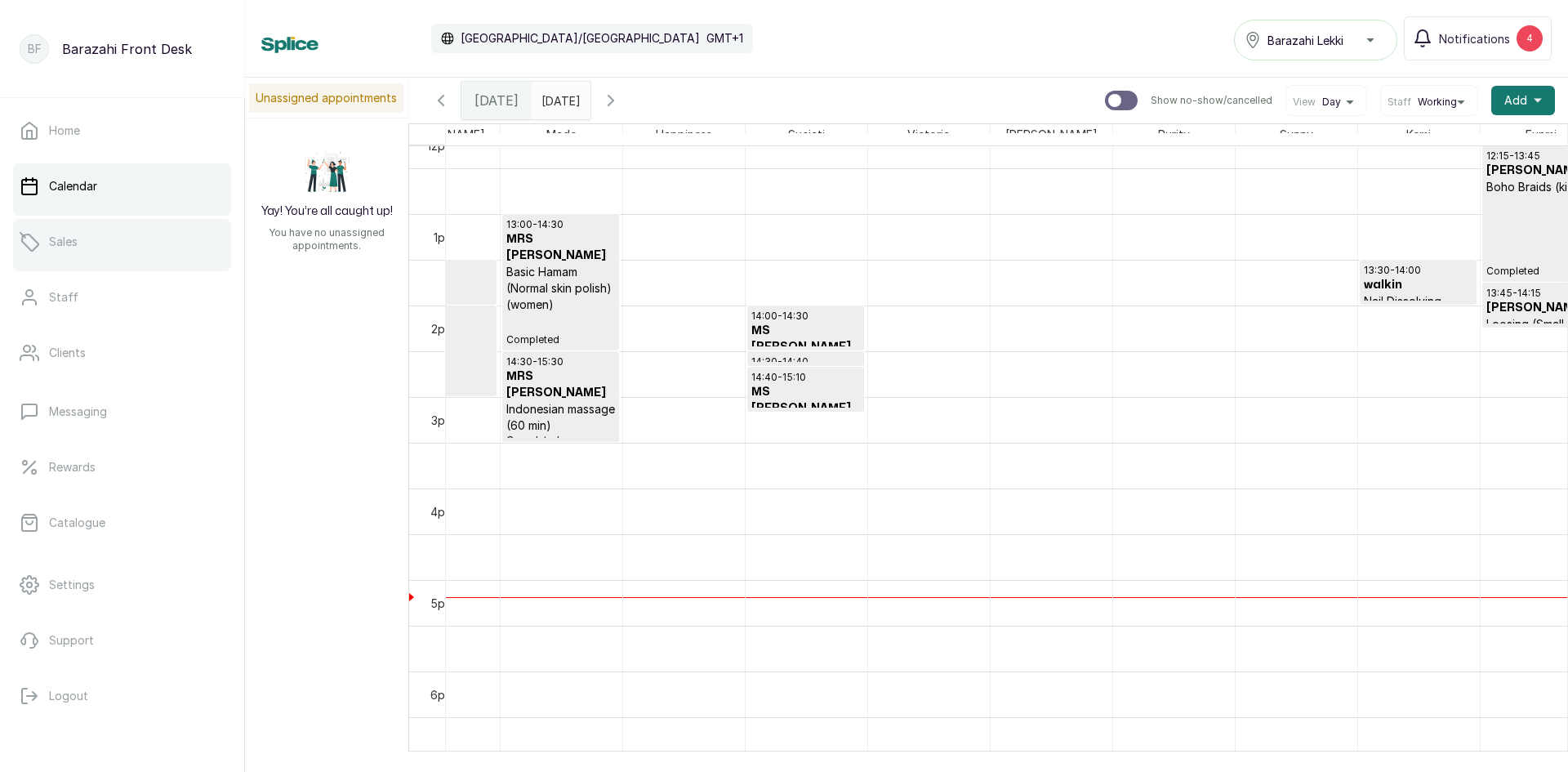
click at [82, 258] on link "Sales" at bounding box center [122, 242] width 218 height 46
